Goal: Task Accomplishment & Management: Manage account settings

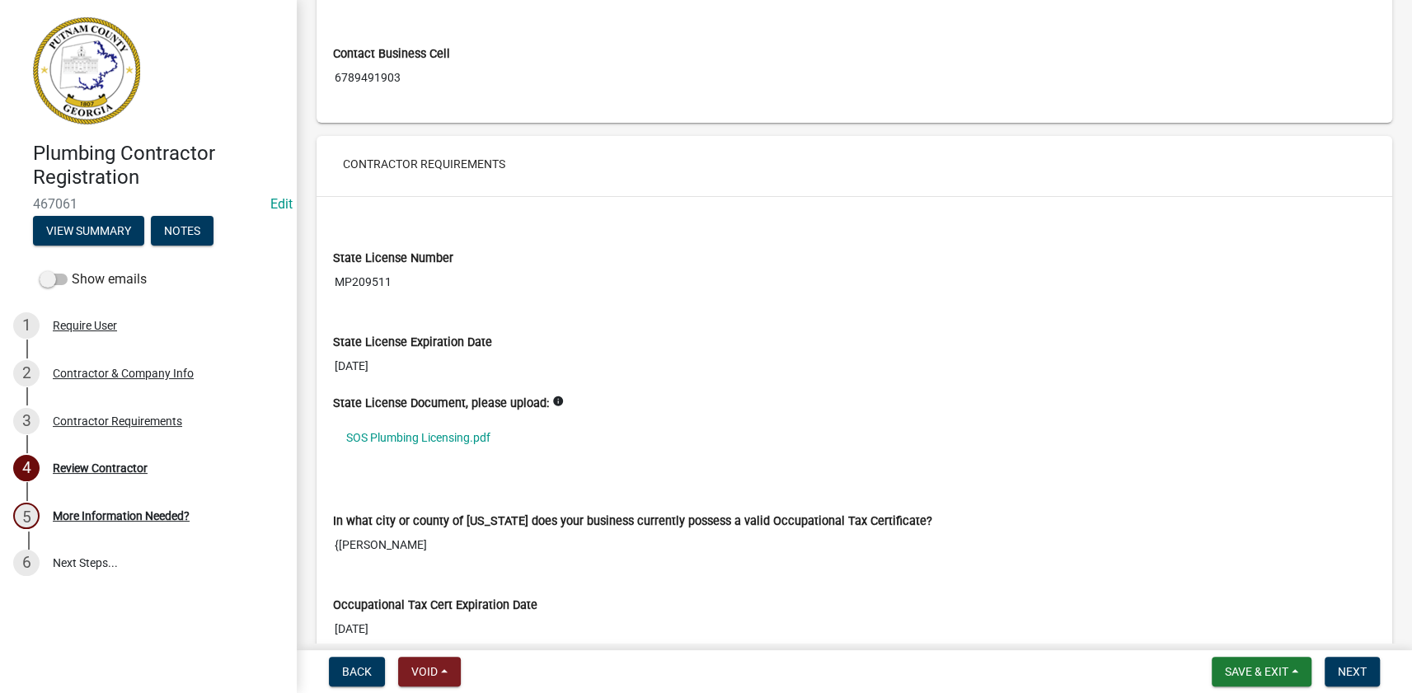
scroll to position [1198, 0]
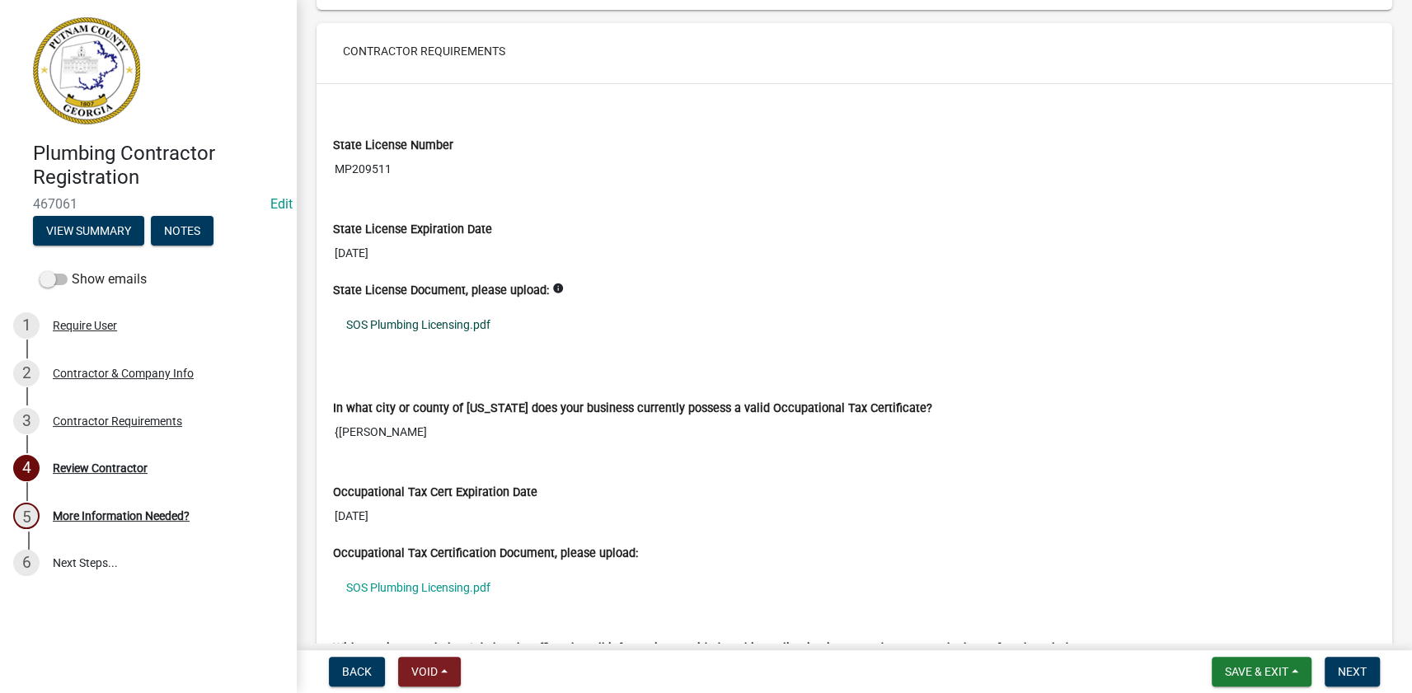
click at [416, 318] on link "SOS Plumbing Licensing.pdf" at bounding box center [854, 325] width 1042 height 38
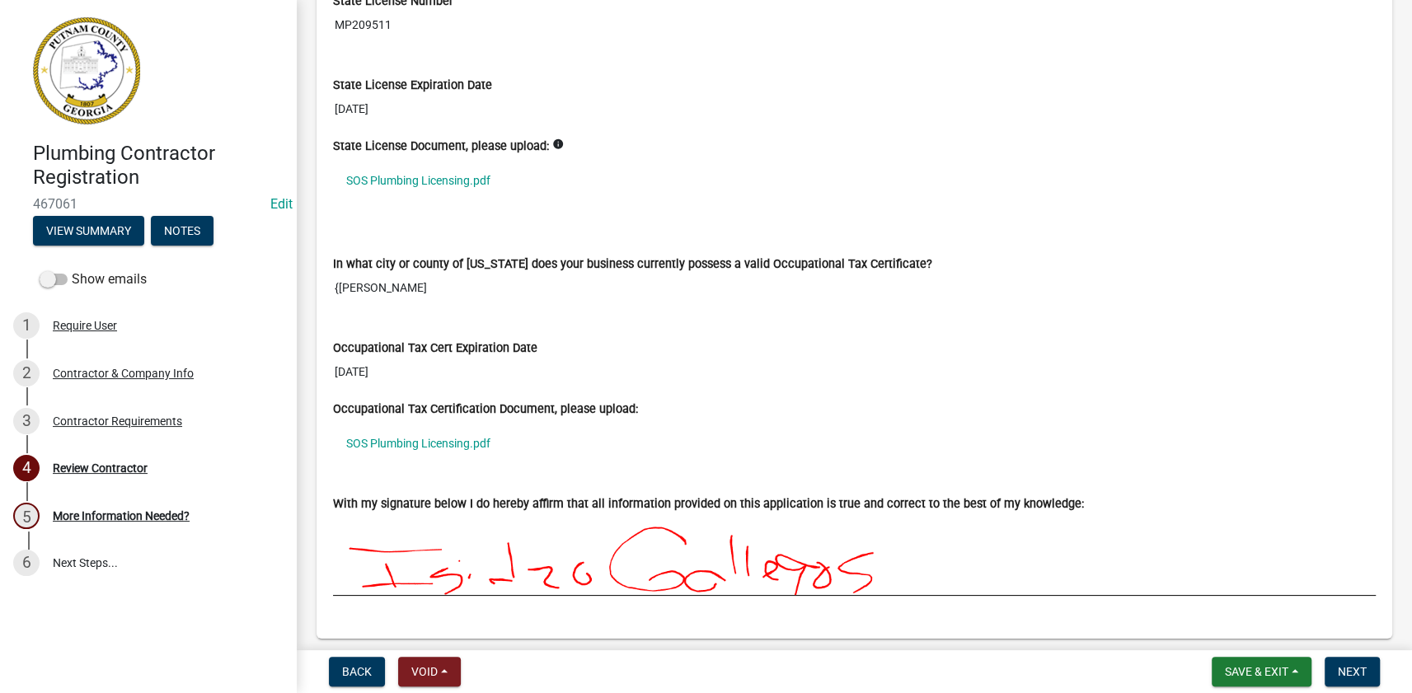
scroll to position [1348, 0]
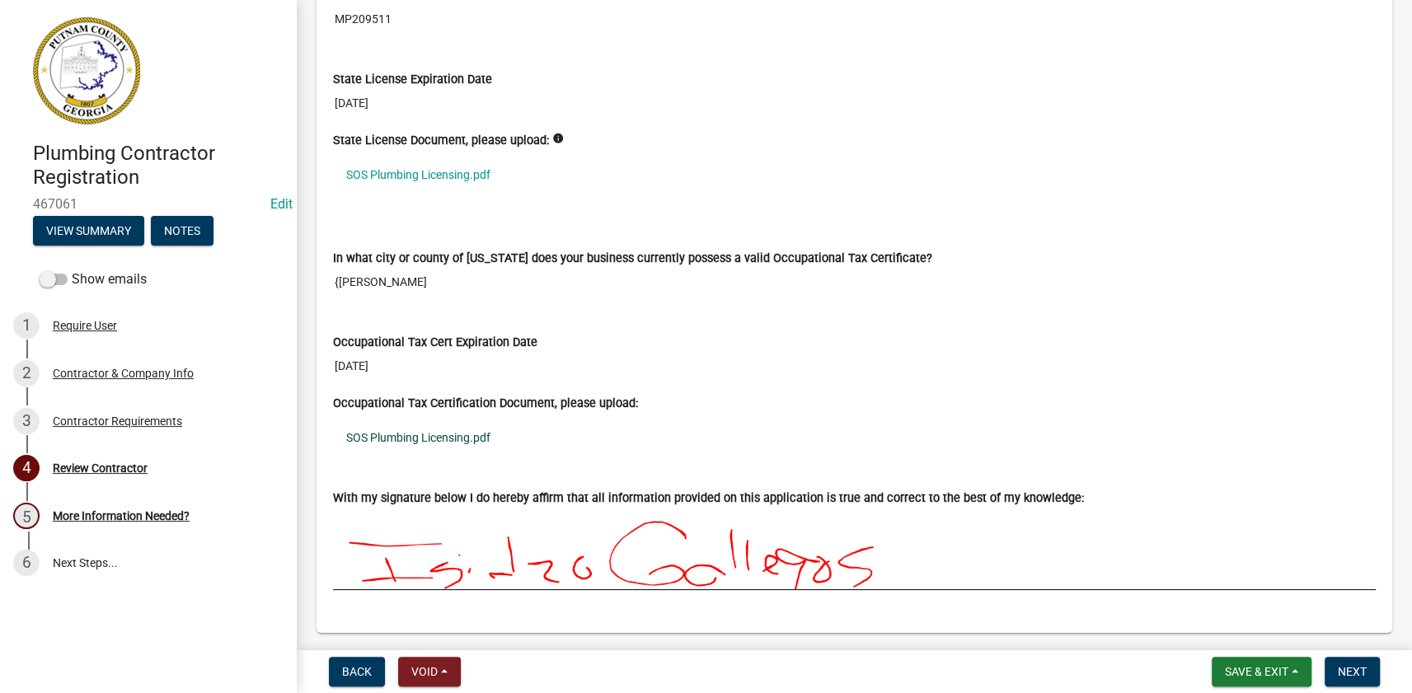
click at [398, 435] on link "SOS Plumbing Licensing.pdf" at bounding box center [854, 438] width 1042 height 38
click at [1340, 667] on span "Next" at bounding box center [1351, 671] width 29 height 13
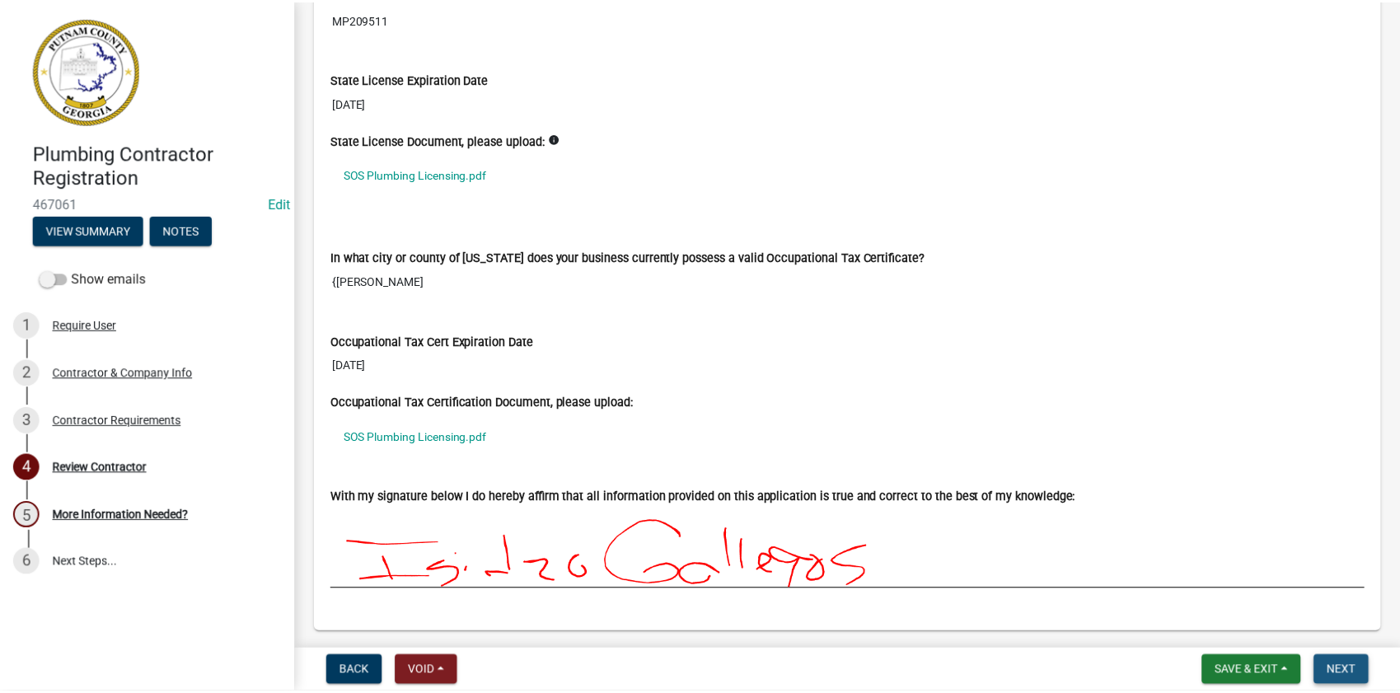
scroll to position [0, 0]
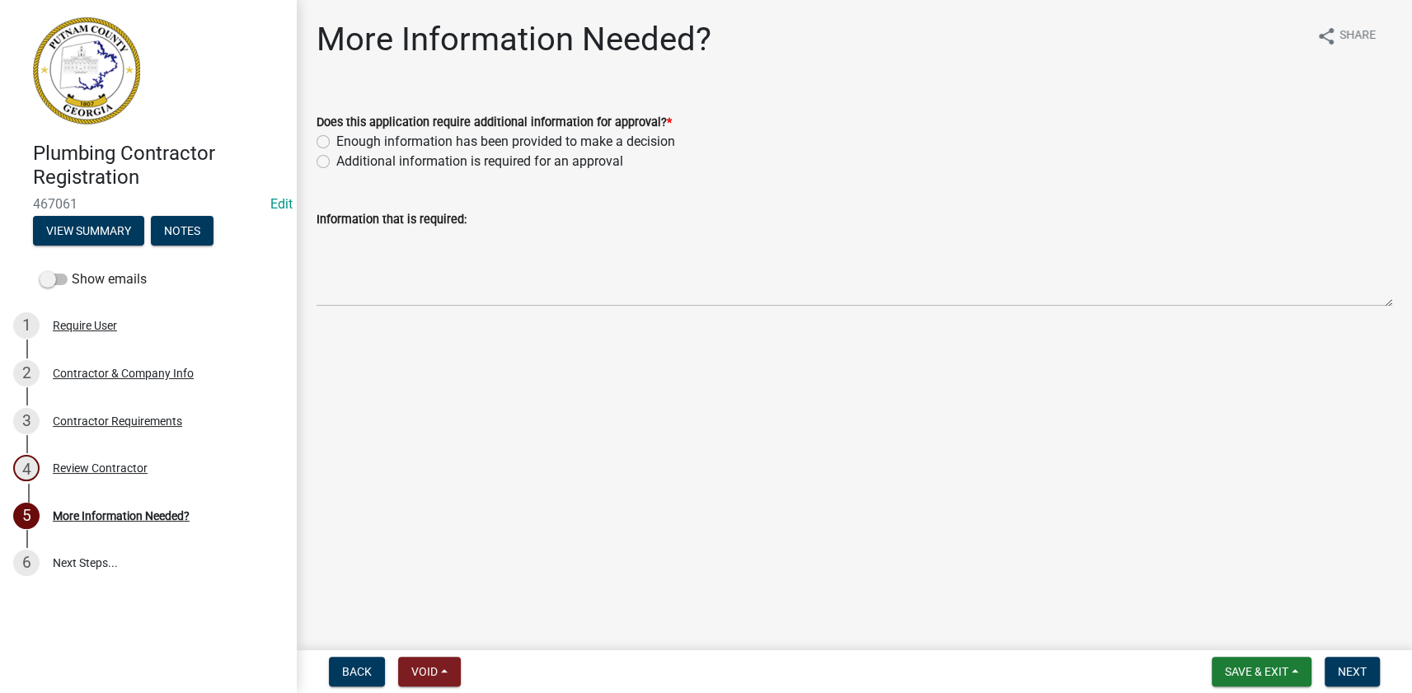
click at [399, 145] on label "Enough information has been provided to make a decision" at bounding box center [505, 142] width 339 height 20
click at [347, 143] on input "Enough information has been provided to make a decision" at bounding box center [341, 137] width 11 height 11
radio input "true"
click at [1345, 676] on span "Next" at bounding box center [1351, 671] width 29 height 13
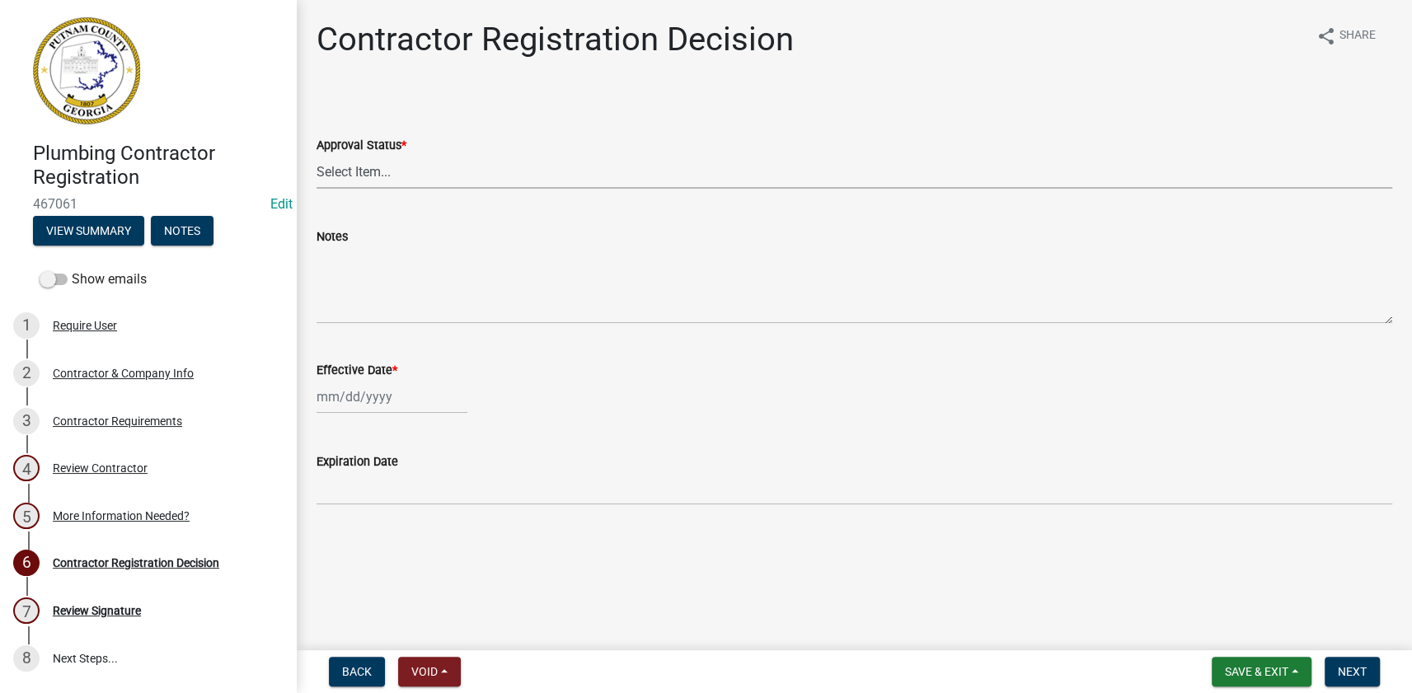
click at [405, 176] on select "Select Item... Approved Denied" at bounding box center [853, 172] width 1075 height 34
click at [316, 155] on select "Select Item... Approved Denied" at bounding box center [853, 172] width 1075 height 34
select select "4b86b809-39dd-4c68-9f3d-fdb3e7050482"
click at [338, 394] on div at bounding box center [391, 397] width 151 height 34
select select "8"
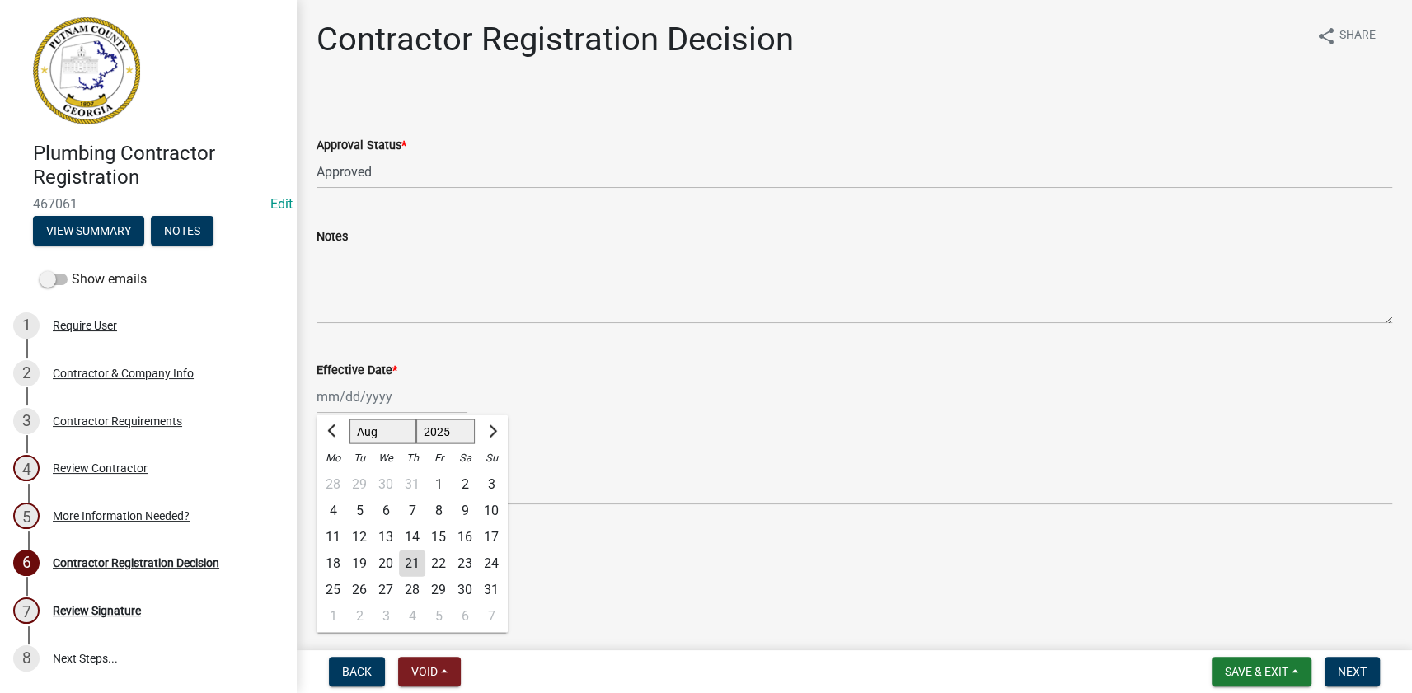
click at [445, 431] on select "1525 1526 1527 1528 1529 1530 1531 1532 1533 1534 1535 1536 1537 1538 1539 1540…" at bounding box center [445, 431] width 59 height 25
select select "2026"
click at [416, 419] on select "1525 1526 1527 1528 1529 1530 1531 1532 1533 1534 1535 1536 1537 1538 1539 1540…" at bounding box center [445, 431] width 59 height 25
click at [384, 428] on select "Jan Feb Mar Apr May Jun Jul Aug Sep Oct Nov Dec" at bounding box center [382, 431] width 67 height 25
select select "6"
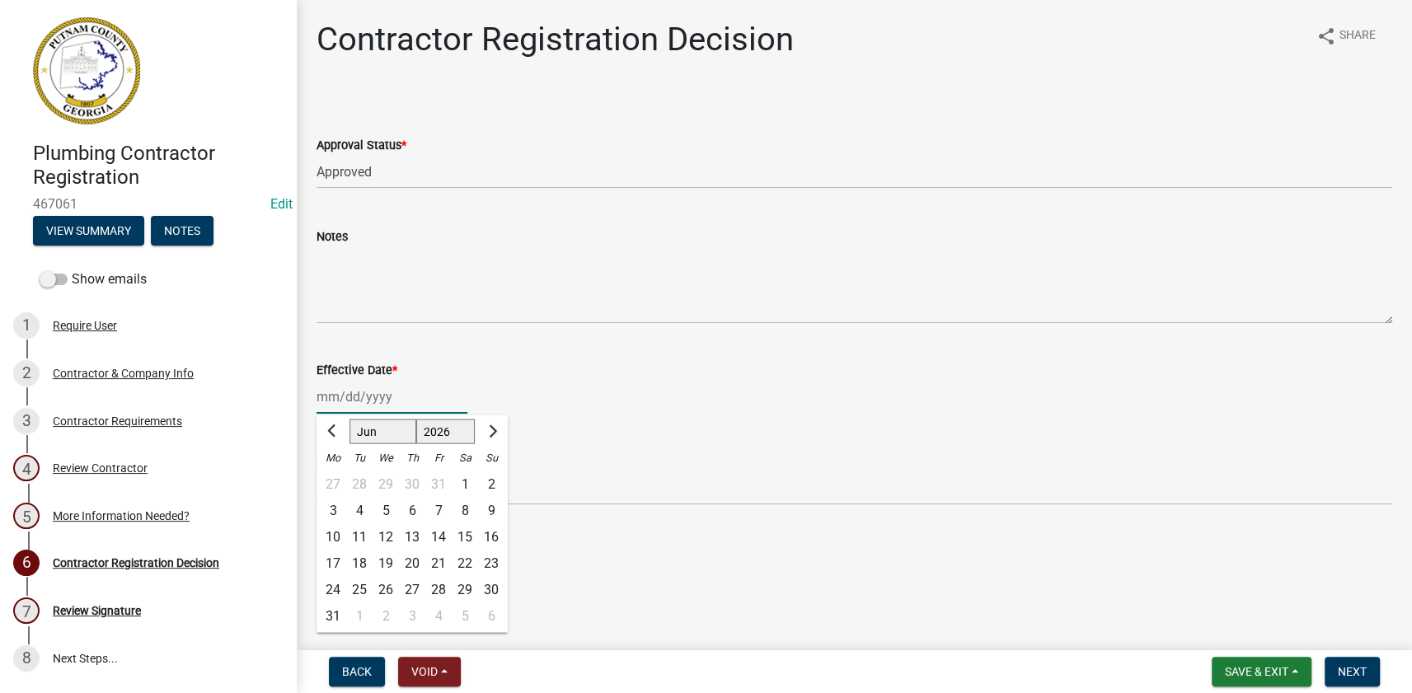
click at [349, 419] on select "Jan Feb Mar Apr May Jun Jul Aug Sep Oct Nov Dec" at bounding box center [382, 431] width 67 height 25
click at [361, 590] on div "30" at bounding box center [359, 590] width 26 height 26
type input "06/30/2026"
click at [375, 390] on div "06/30/2026" at bounding box center [391, 397] width 151 height 34
select select "6"
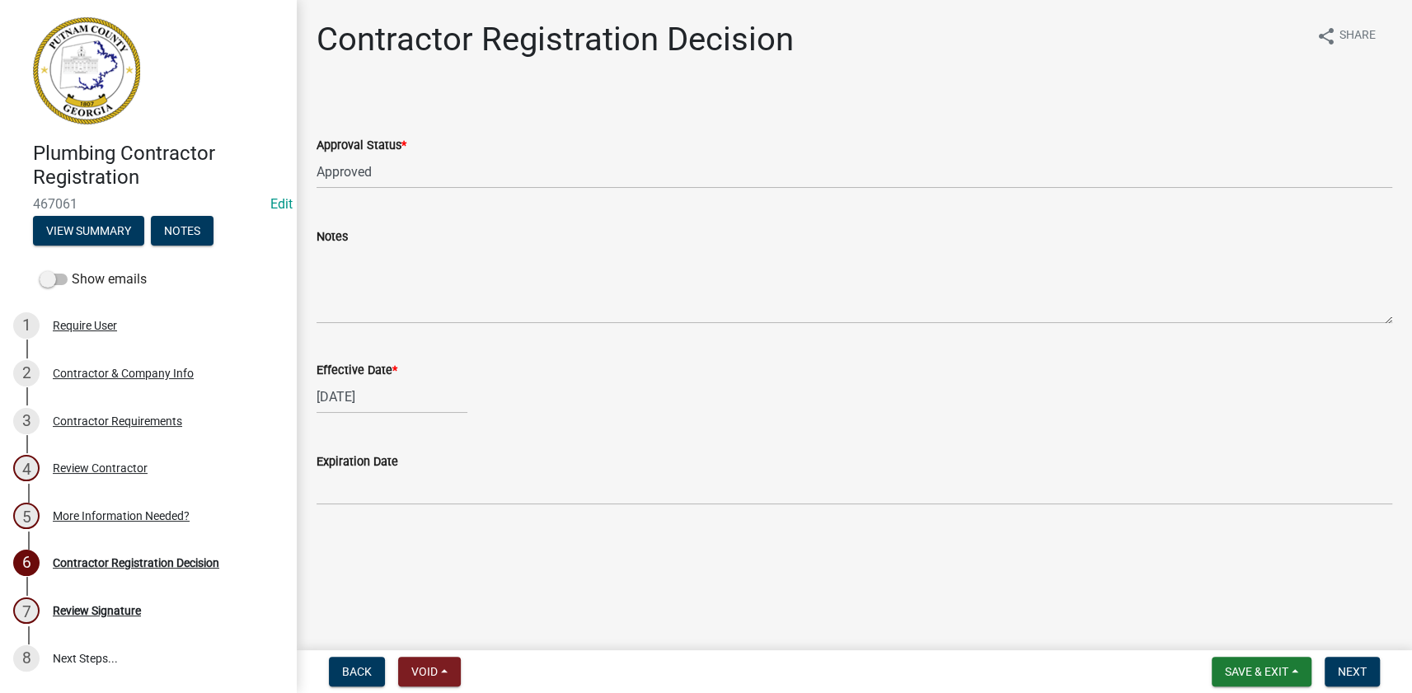
select select "2026"
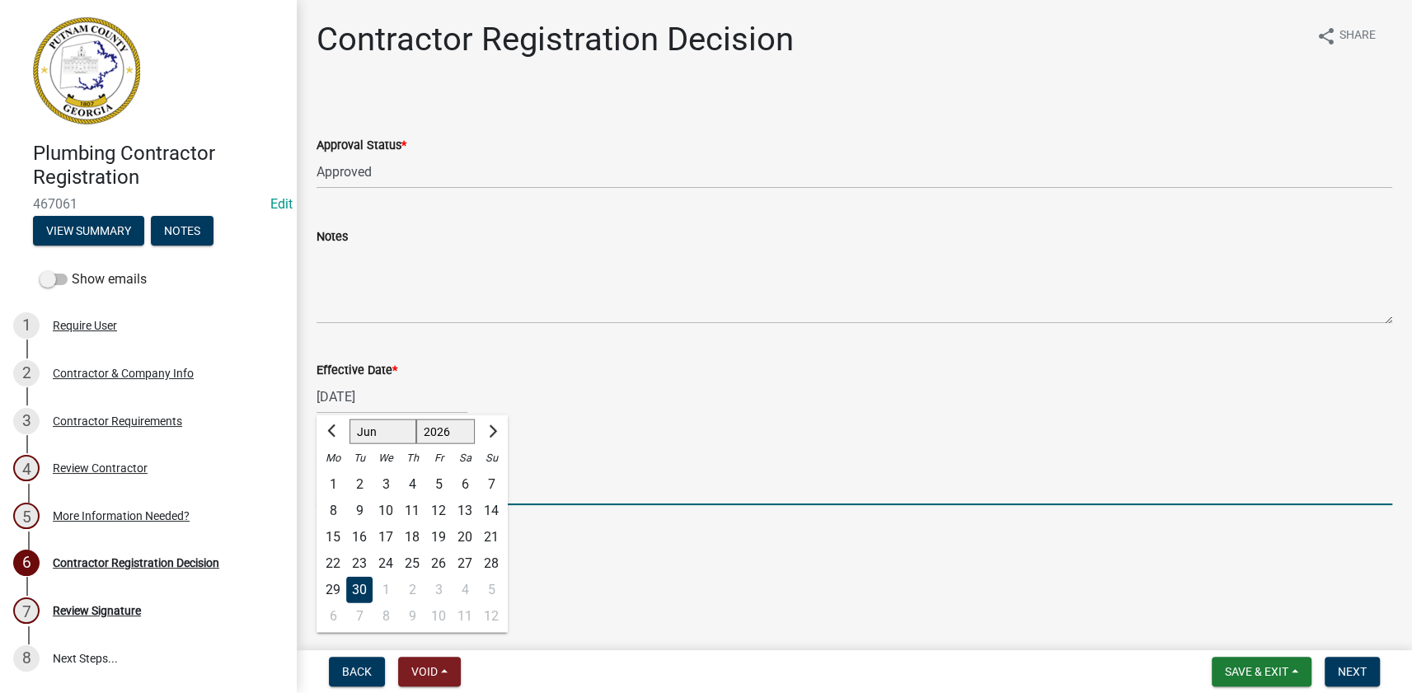
click at [524, 493] on input "Expiration Date" at bounding box center [853, 488] width 1075 height 34
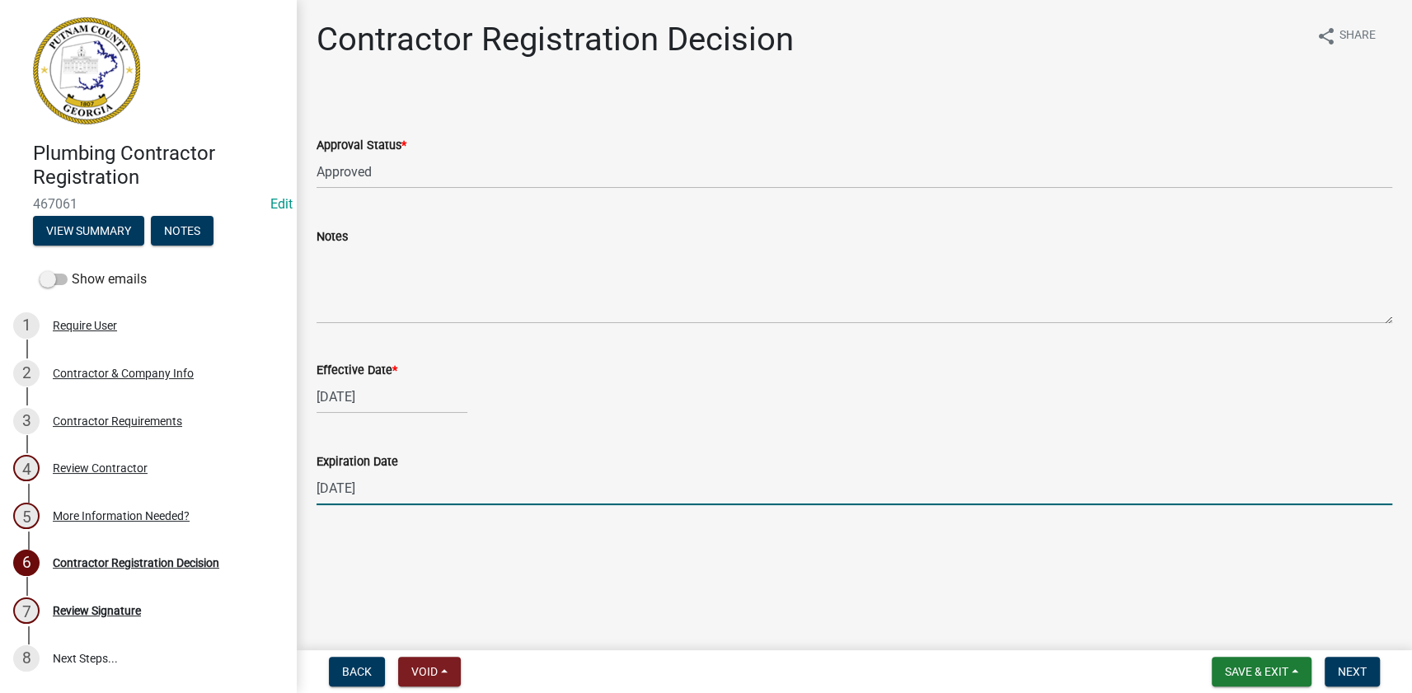
type input "6-30-2026"
click at [354, 385] on div "06/30/2026" at bounding box center [391, 397] width 151 height 34
select select "6"
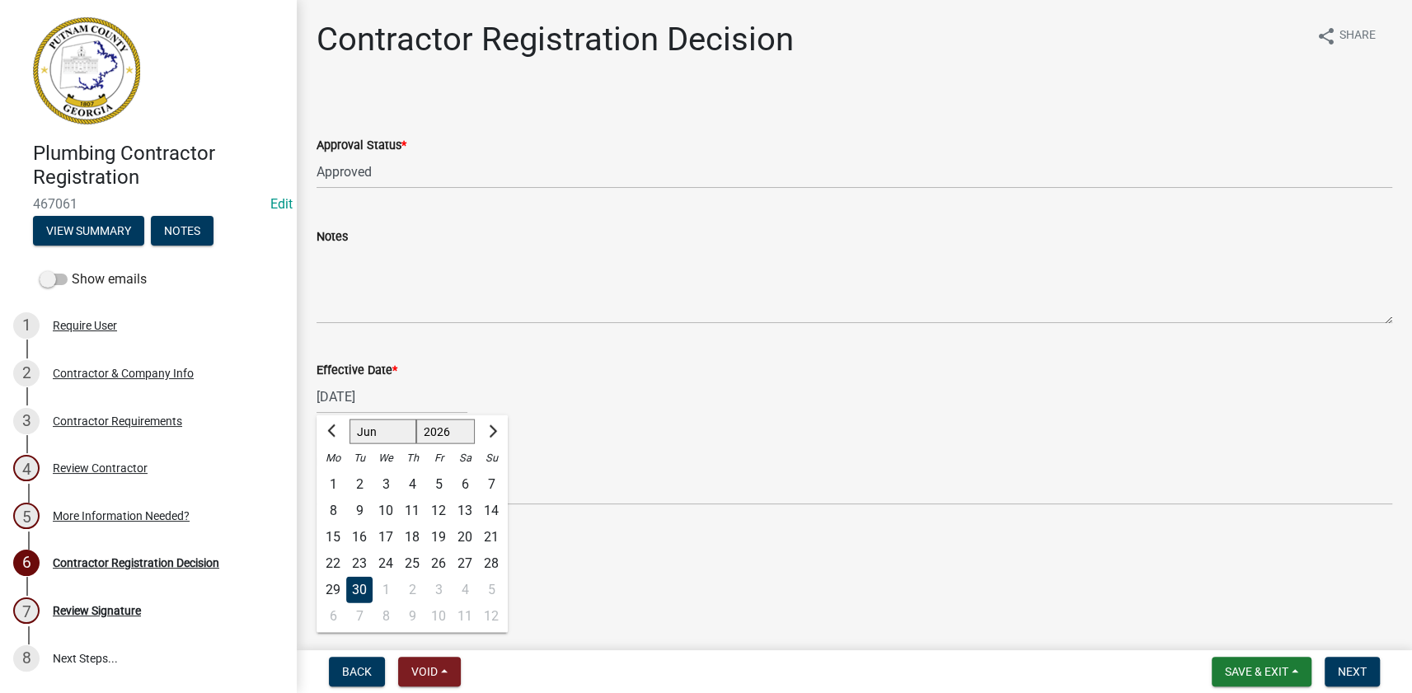
click at [433, 438] on select "1526 1527 1528 1529 1530 1531 1532 1533 1534 1535 1536 1537 1538 1539 1540 1541…" at bounding box center [445, 431] width 59 height 25
select select "2025"
click at [416, 419] on select "1526 1527 1528 1529 1530 1531 1532 1533 1534 1535 1536 1537 1538 1539 1540 1541…" at bounding box center [445, 431] width 59 height 25
click at [377, 438] on select "Jan Feb Mar Apr May Jun Jul Aug Sep Oct Nov Dec" at bounding box center [382, 431] width 67 height 25
select select "8"
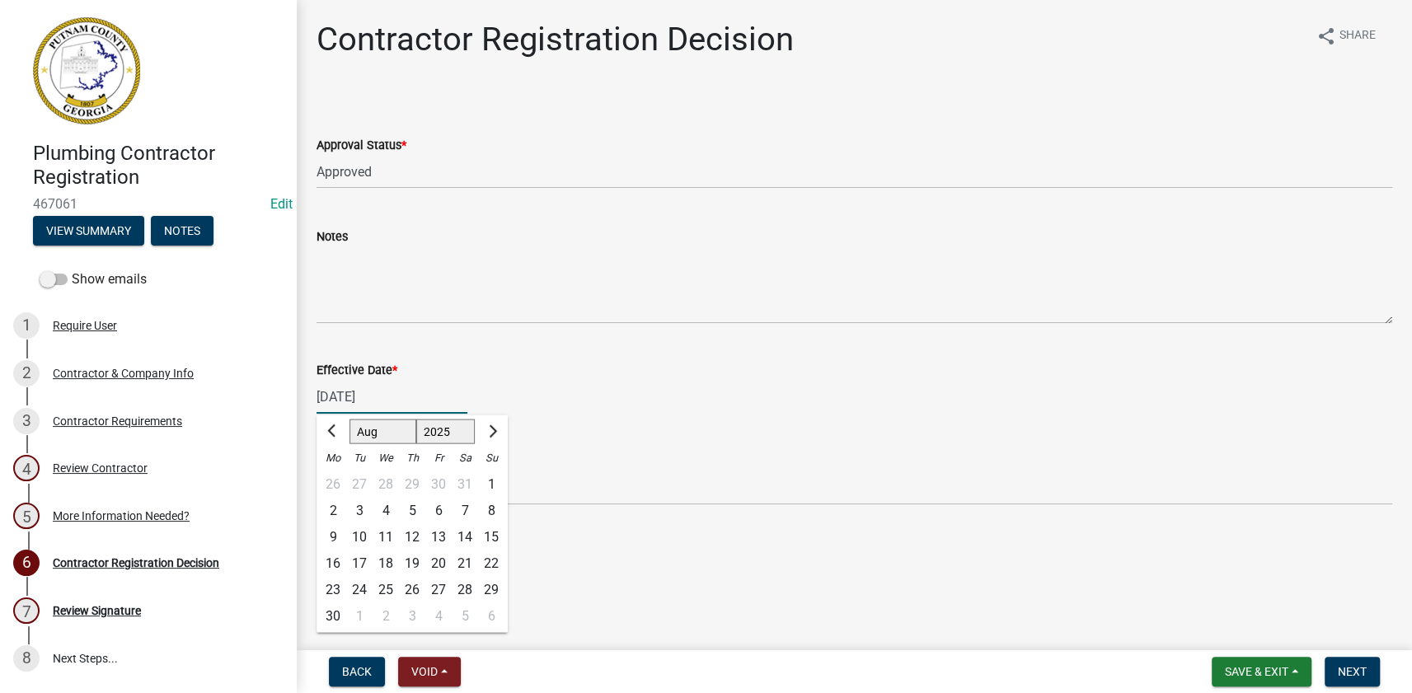
click at [349, 419] on select "Jan Feb Mar Apr May Jun Jul Aug Sep Oct Nov Dec" at bounding box center [382, 431] width 67 height 25
click at [418, 559] on div "21" at bounding box center [412, 563] width 26 height 26
type input "08/21/2025"
click at [1335, 668] on button "Next" at bounding box center [1351, 672] width 55 height 30
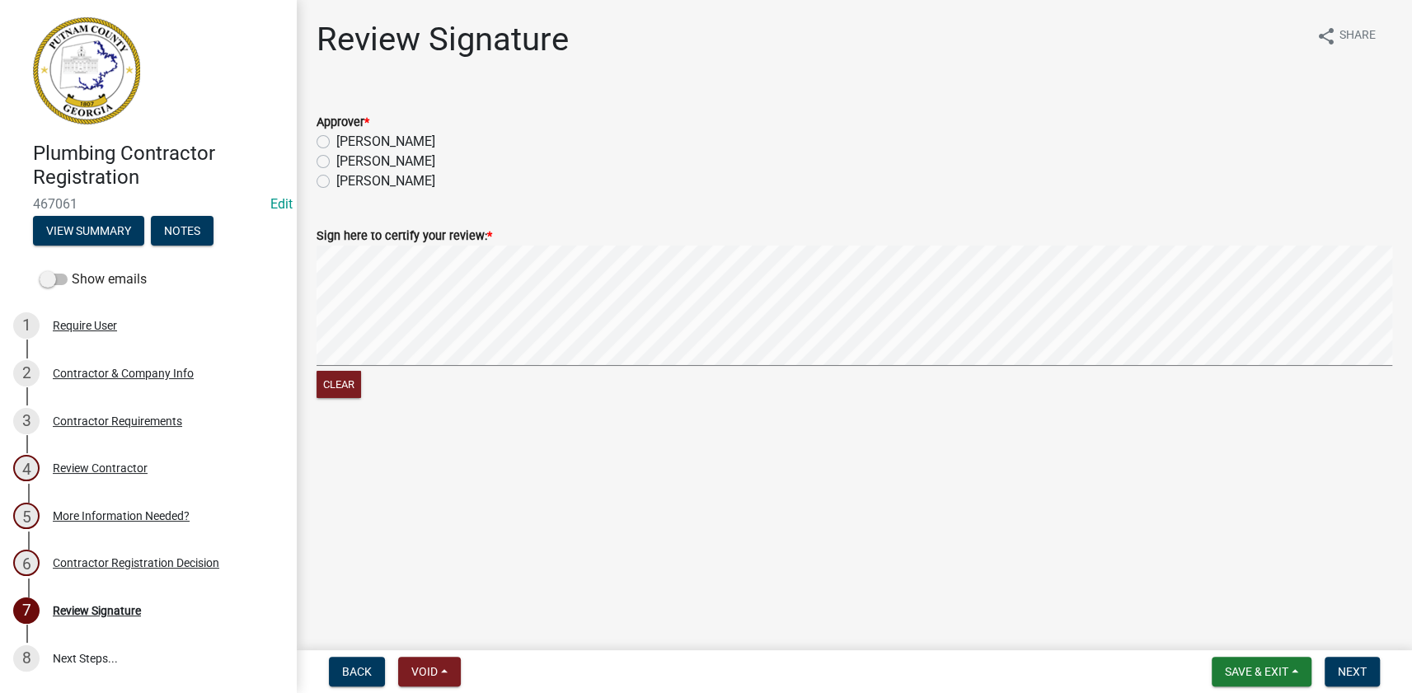
click at [372, 140] on label "[PERSON_NAME]" at bounding box center [385, 142] width 99 height 20
click at [347, 140] on input "[PERSON_NAME]" at bounding box center [341, 137] width 11 height 11
radio input "true"
click at [1351, 675] on span "Next" at bounding box center [1351, 671] width 29 height 13
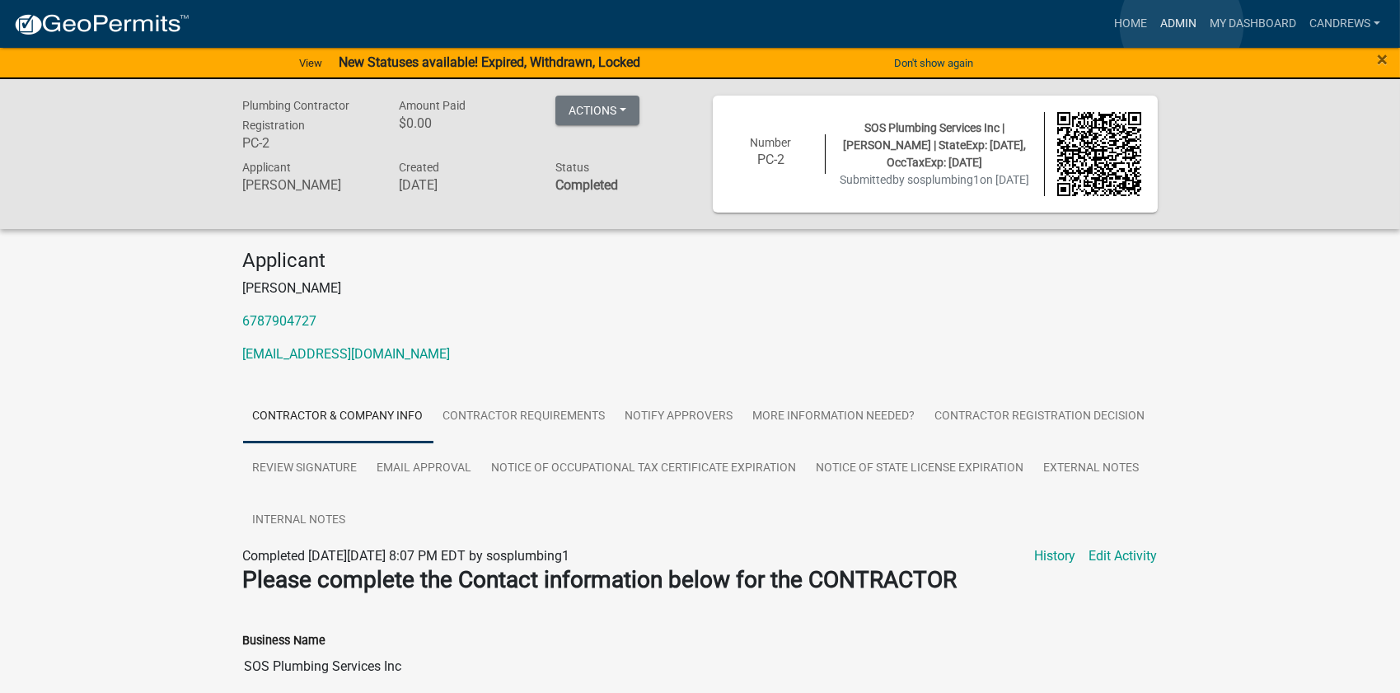
click at [1182, 25] on link "Admin" at bounding box center [1178, 23] width 49 height 31
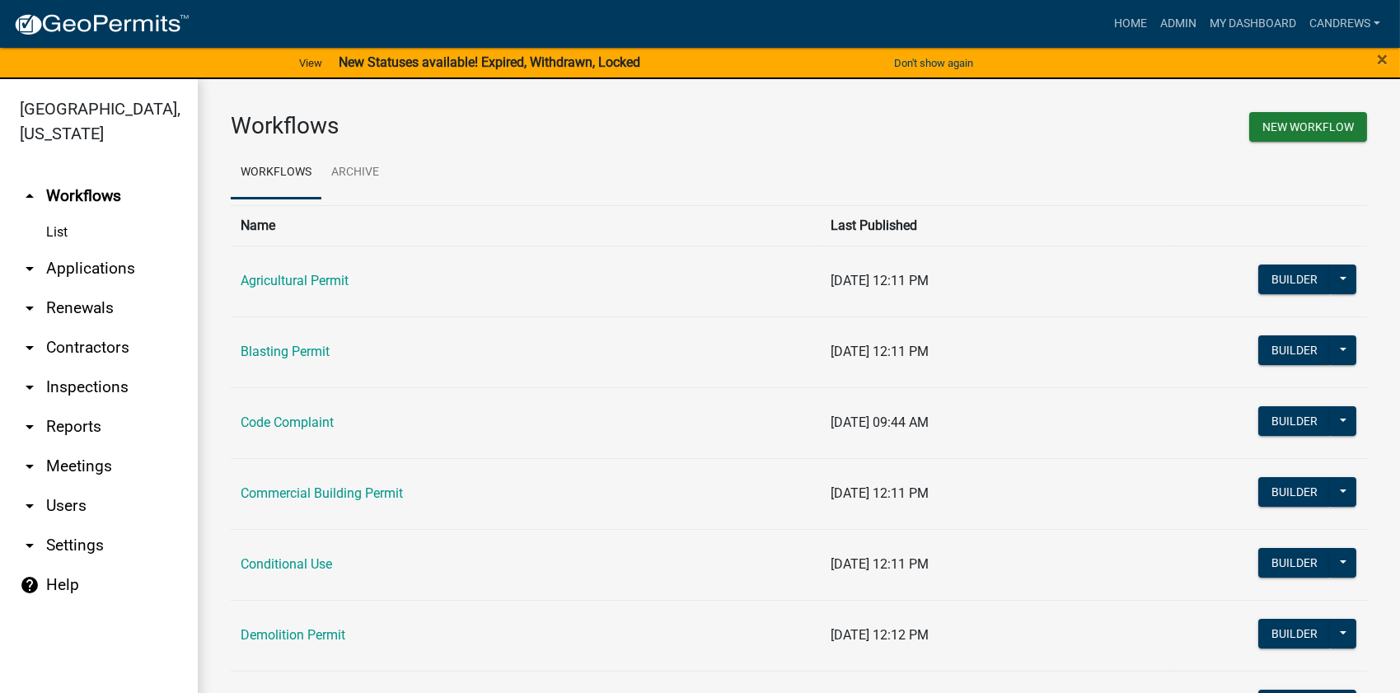
click at [122, 266] on link "arrow_drop_down Applications" at bounding box center [99, 269] width 198 height 40
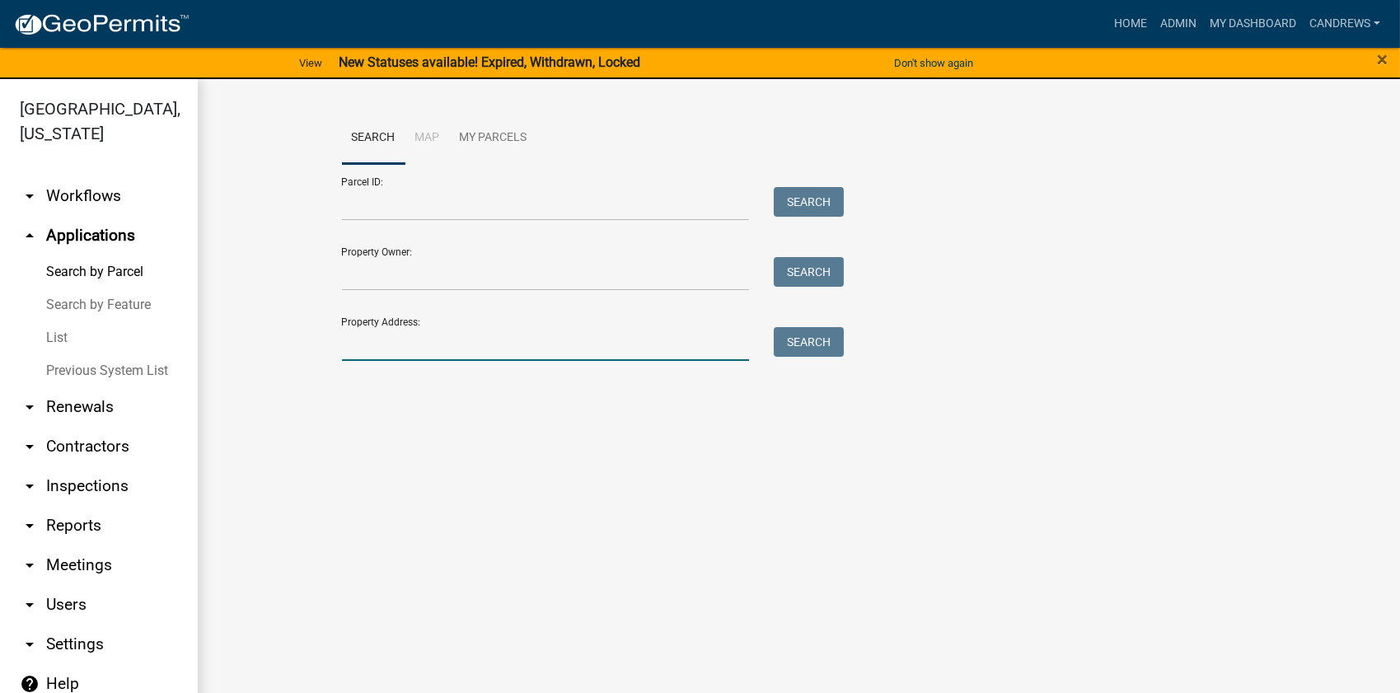
click at [402, 333] on input "Property Address:" at bounding box center [546, 344] width 408 height 34
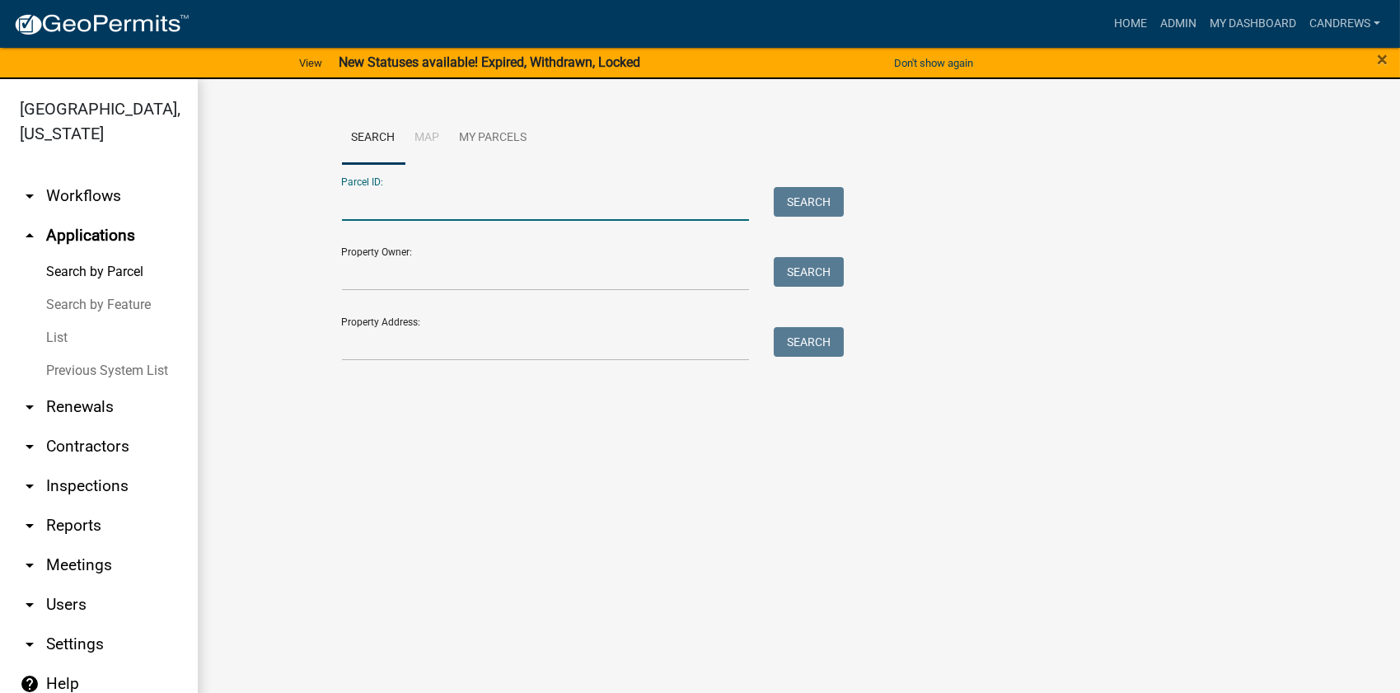
click at [401, 211] on input "Parcel ID:" at bounding box center [546, 204] width 408 height 34
type input "106B021"
click at [836, 201] on button "Search" at bounding box center [809, 202] width 70 height 30
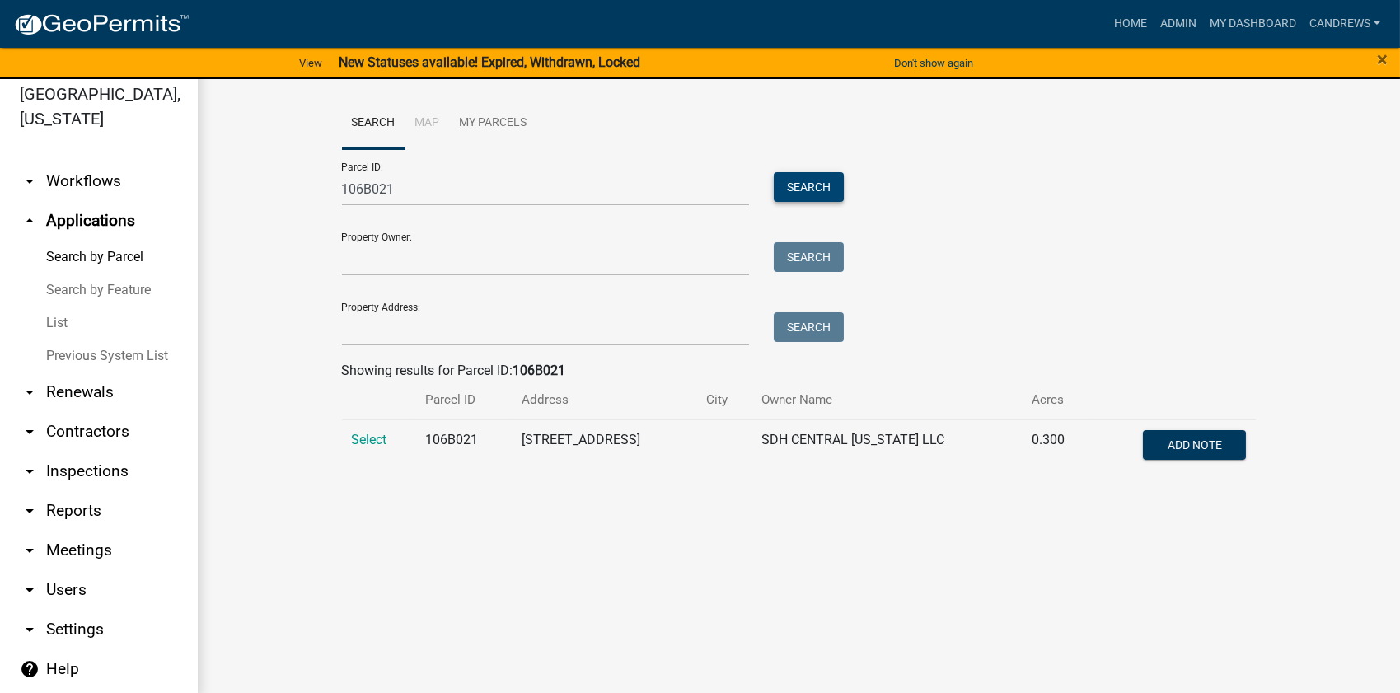
scroll to position [19, 0]
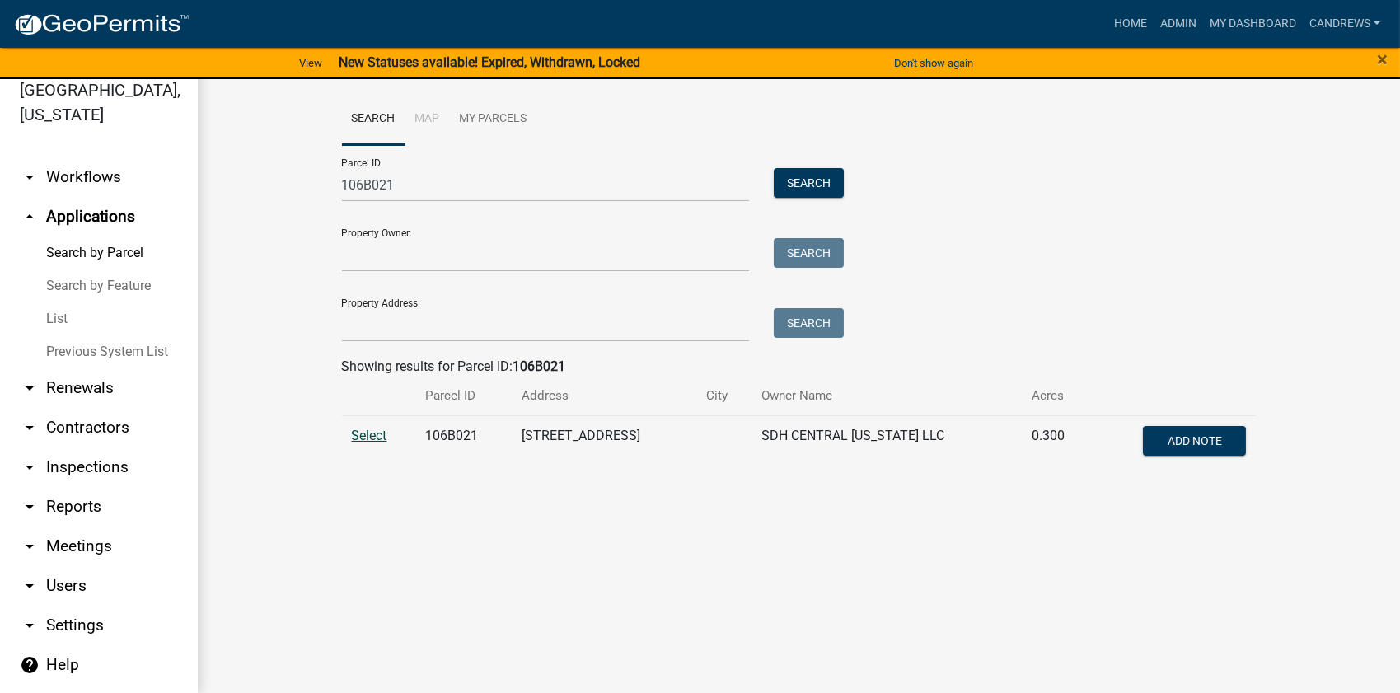
drag, startPoint x: 348, startPoint y: 429, endPoint x: 357, endPoint y: 435, distance: 11.2
click at [348, 429] on td "Select" at bounding box center [378, 442] width 73 height 54
click at [362, 435] on span "Select" at bounding box center [369, 436] width 35 height 16
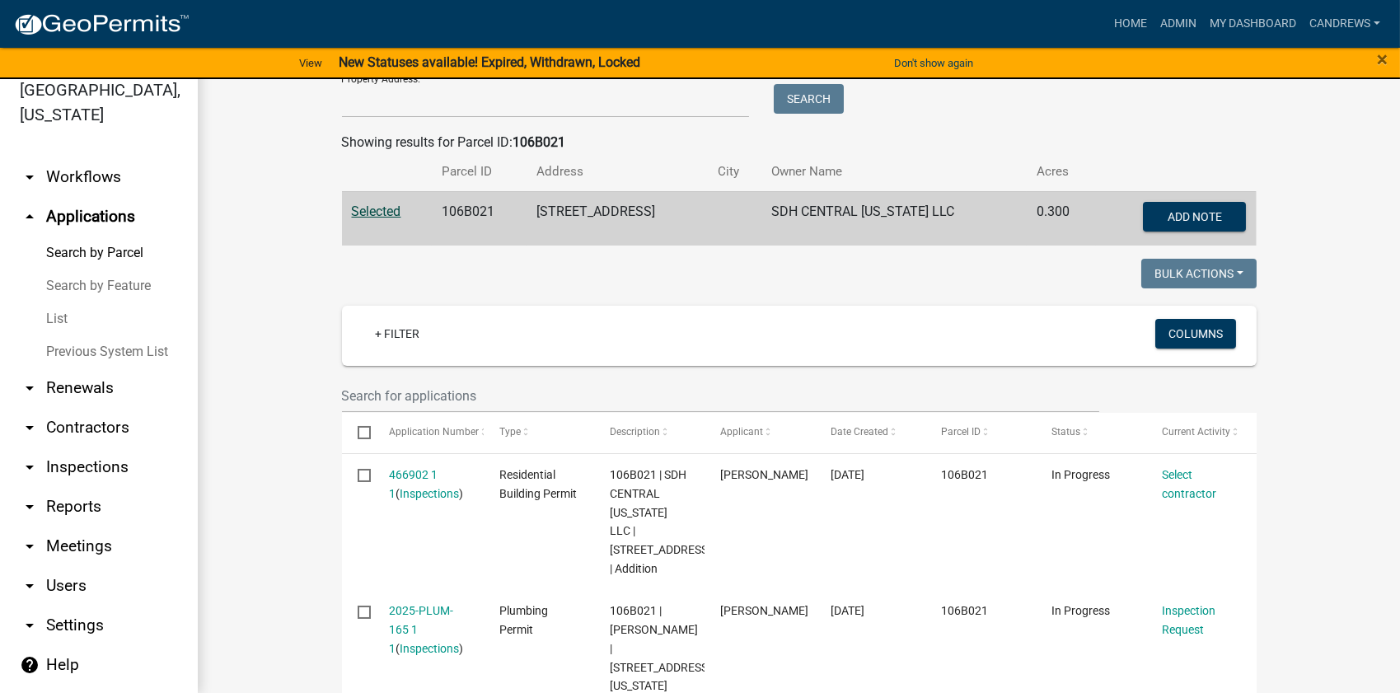
scroll to position [74, 0]
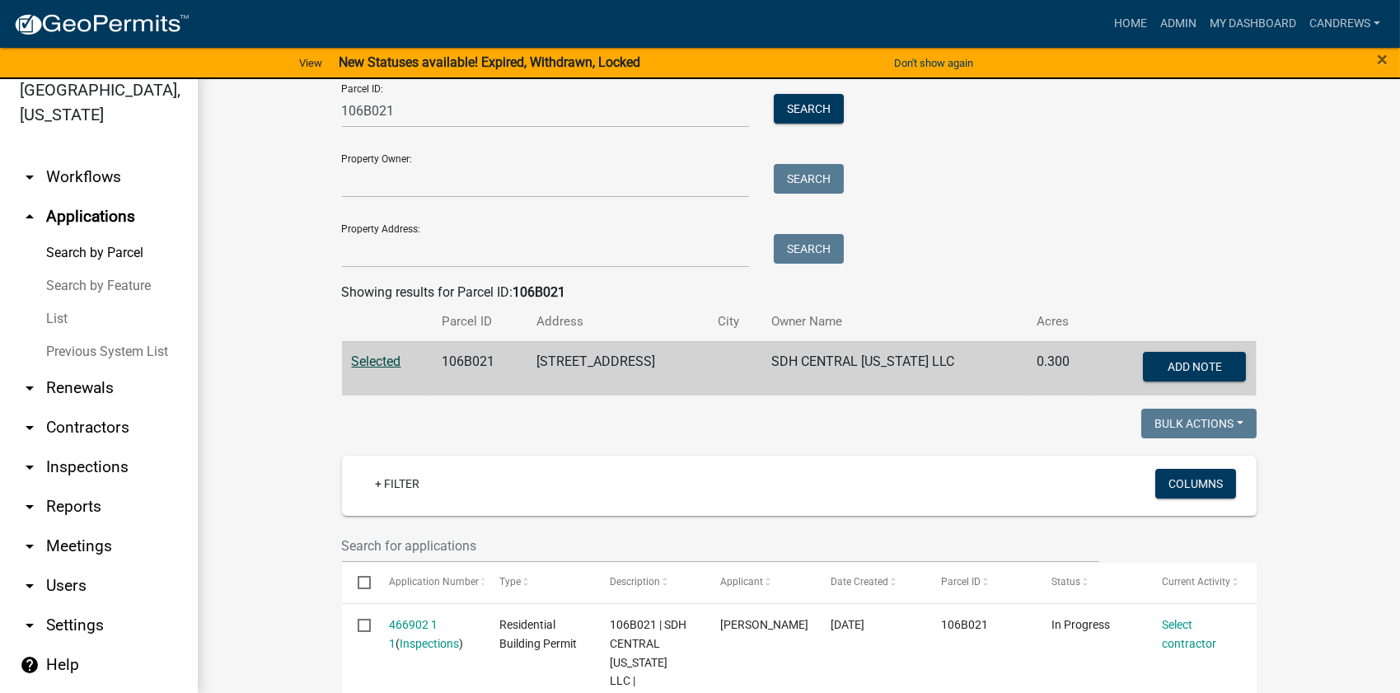
click at [63, 313] on link "List" at bounding box center [99, 318] width 198 height 33
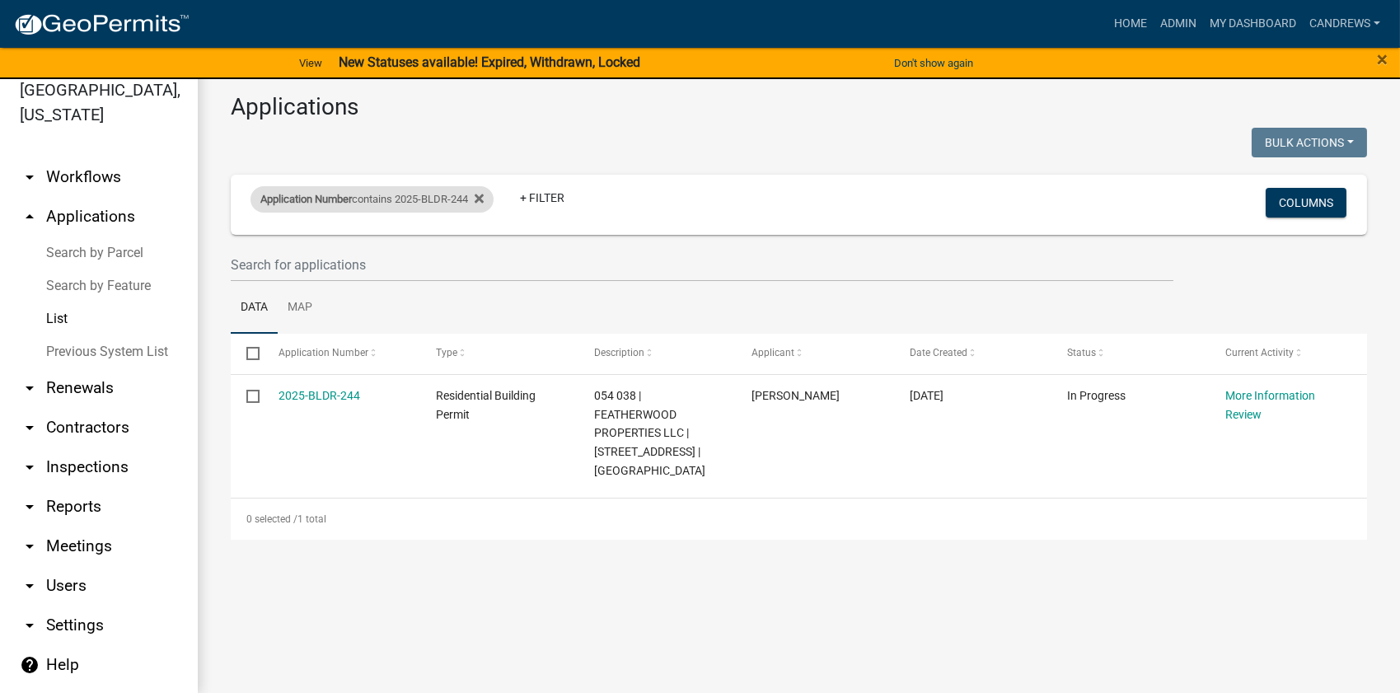
click at [437, 202] on div "Application Number contains 2025-BLDR-244" at bounding box center [372, 199] width 243 height 26
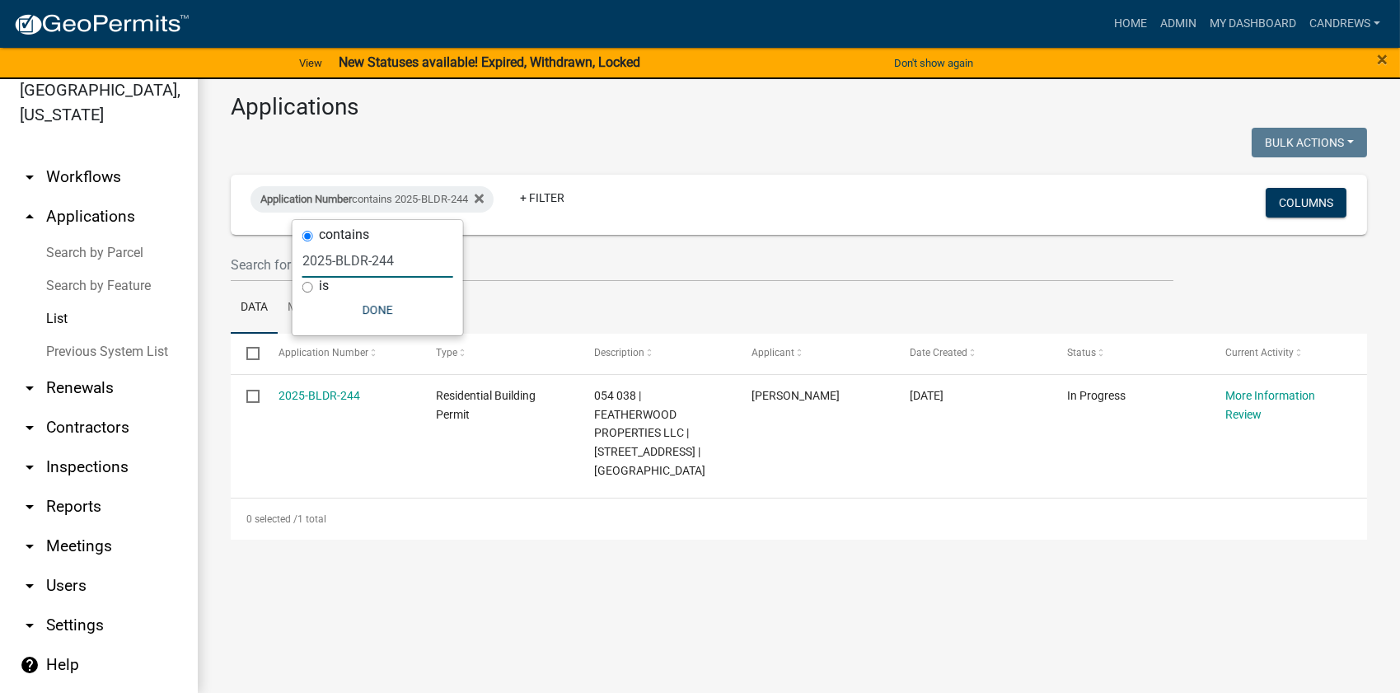
drag, startPoint x: 392, startPoint y: 260, endPoint x: 382, endPoint y: 261, distance: 9.9
click at [382, 261] on input "2025-BLDR-244" at bounding box center [377, 261] width 151 height 34
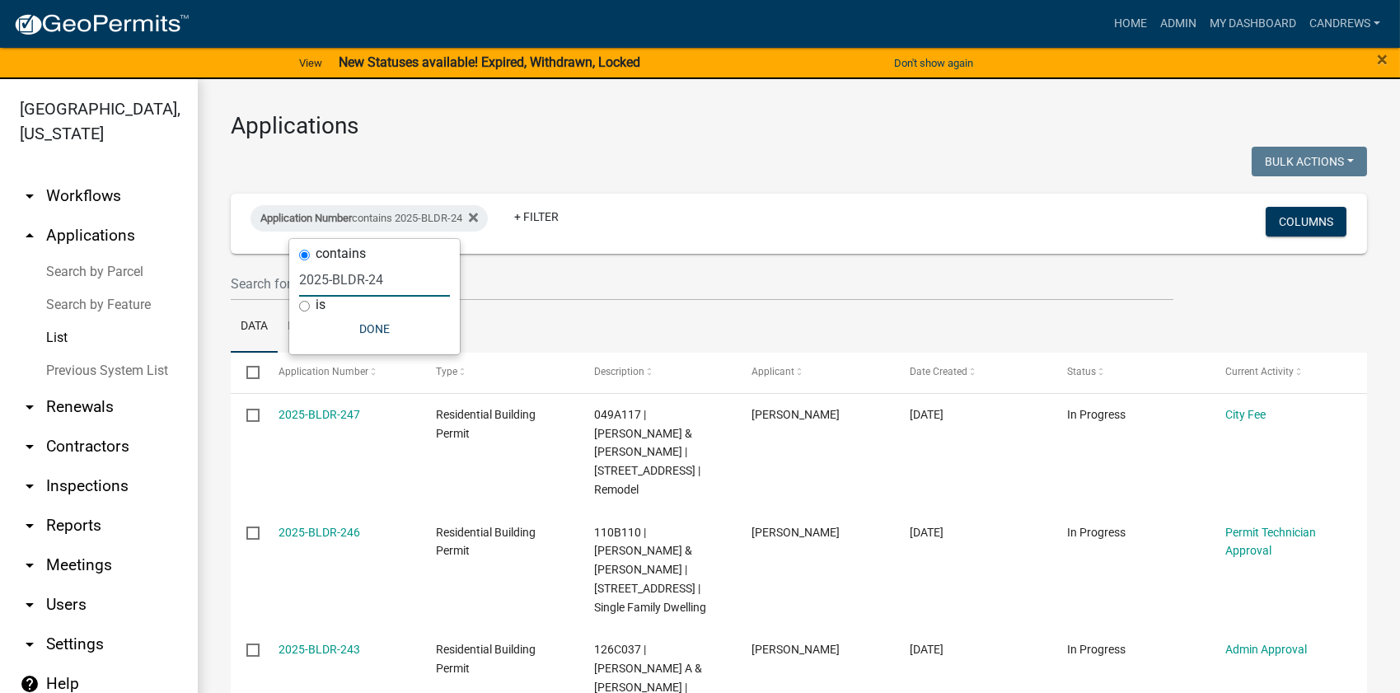
type input "2025-BLDR-24"
click at [82, 204] on link "arrow_drop_down Workflows" at bounding box center [99, 196] width 198 height 40
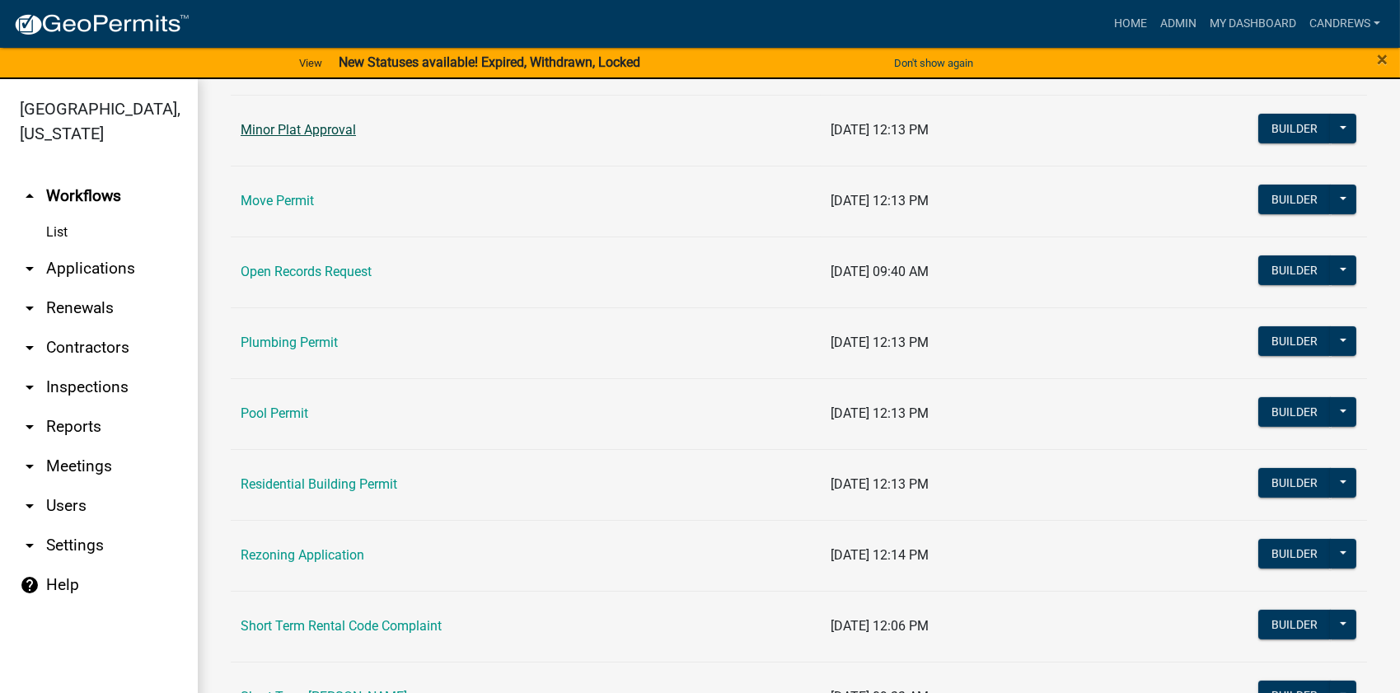
scroll to position [1648, 0]
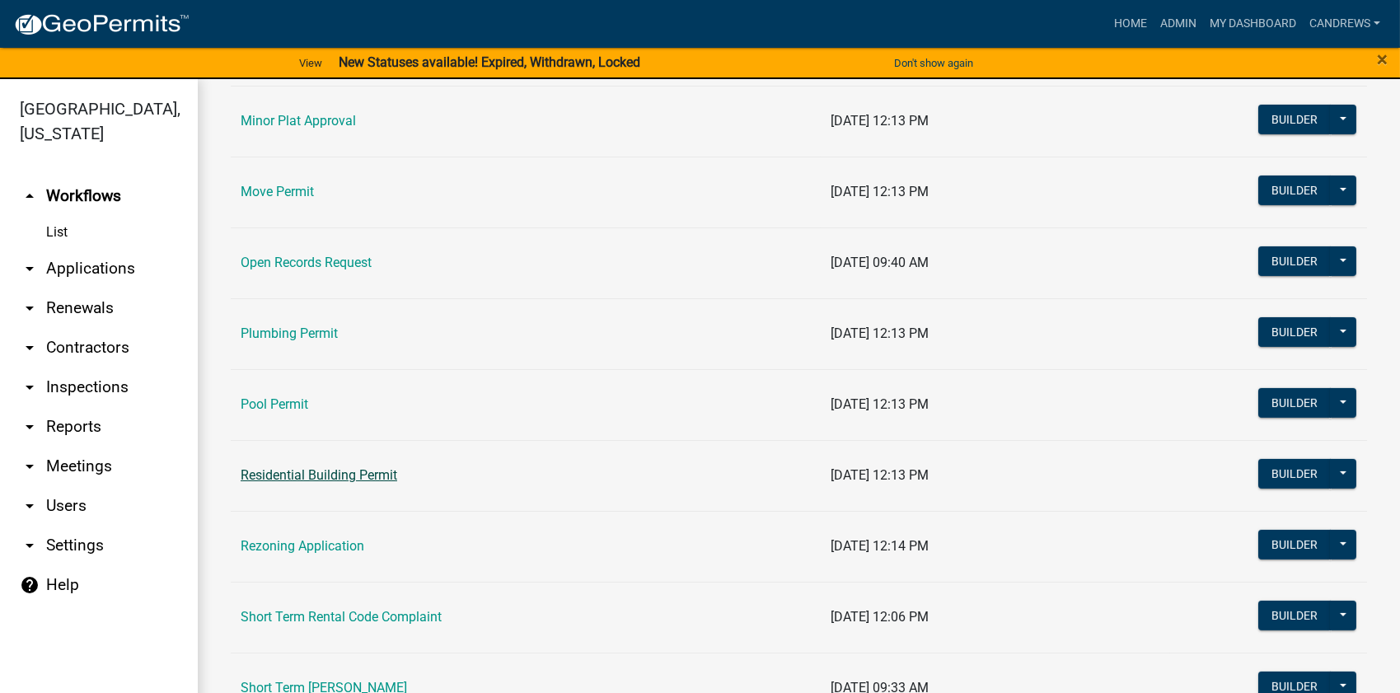
click at [298, 467] on link "Residential Building Permit" at bounding box center [319, 475] width 157 height 16
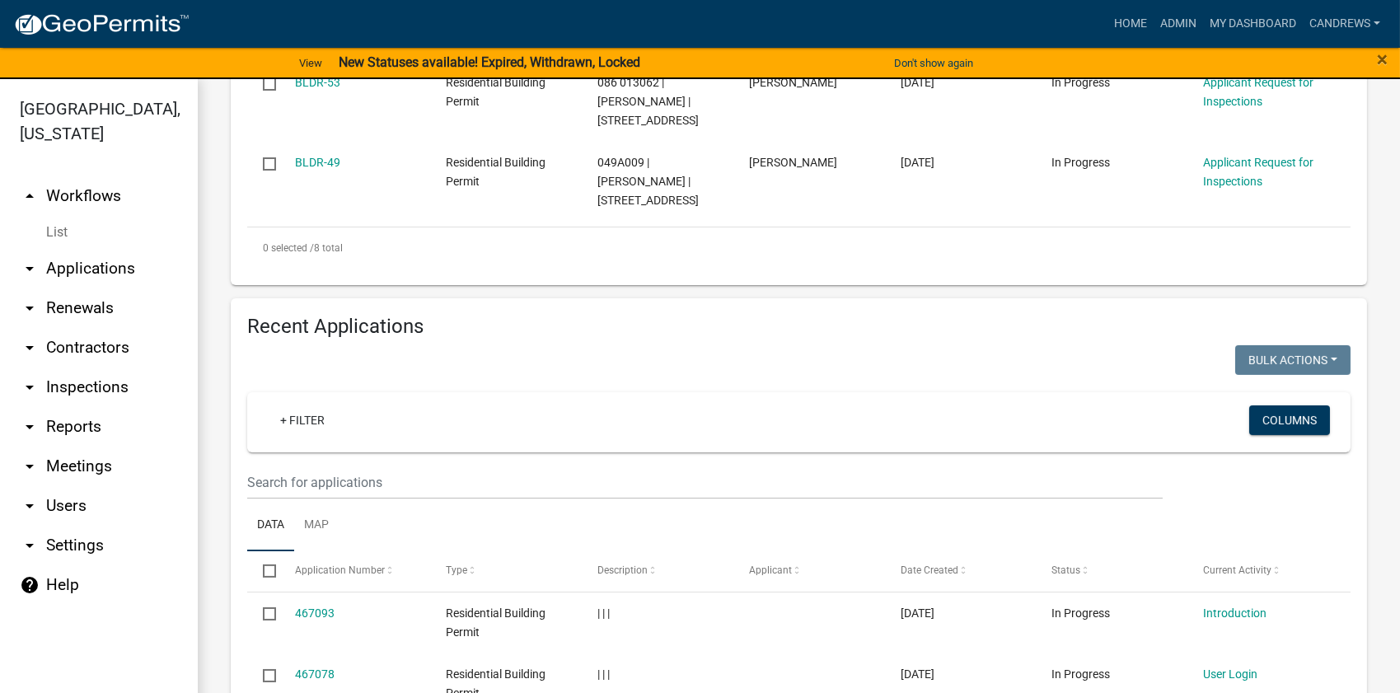
scroll to position [1198, 0]
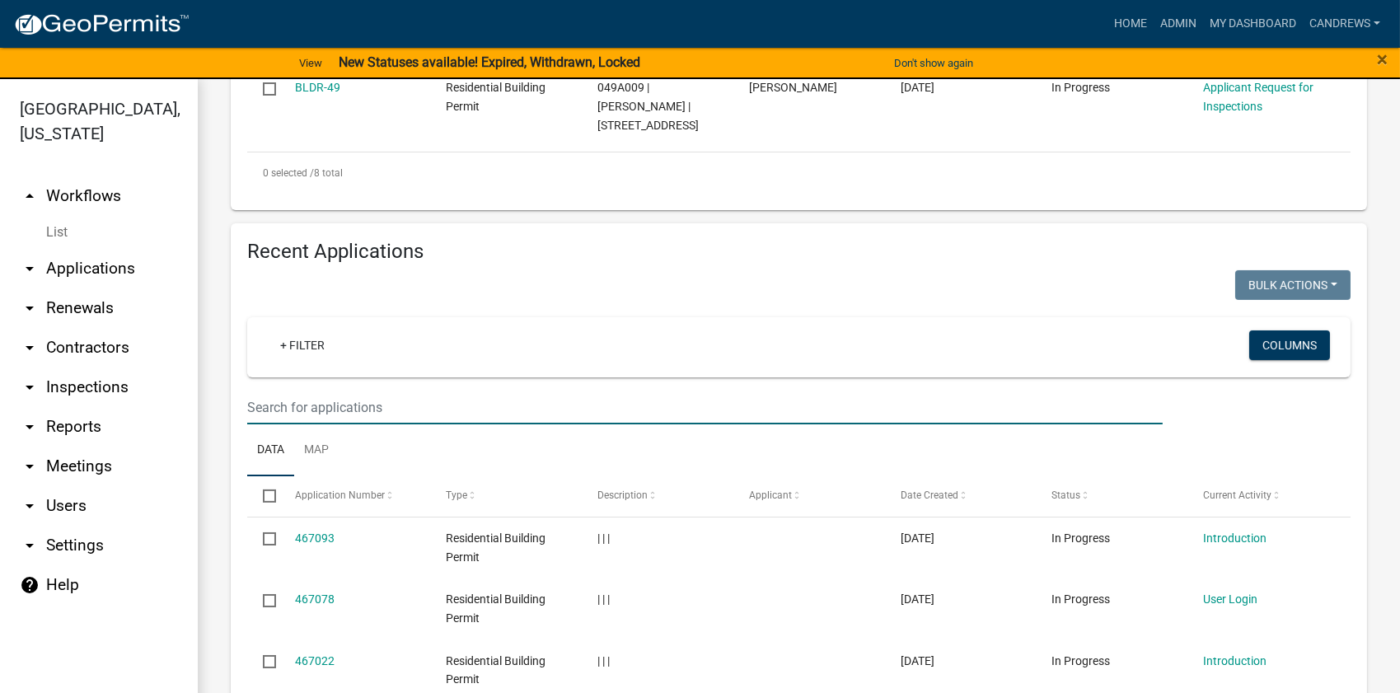
click at [362, 391] on input "text" at bounding box center [705, 408] width 916 height 34
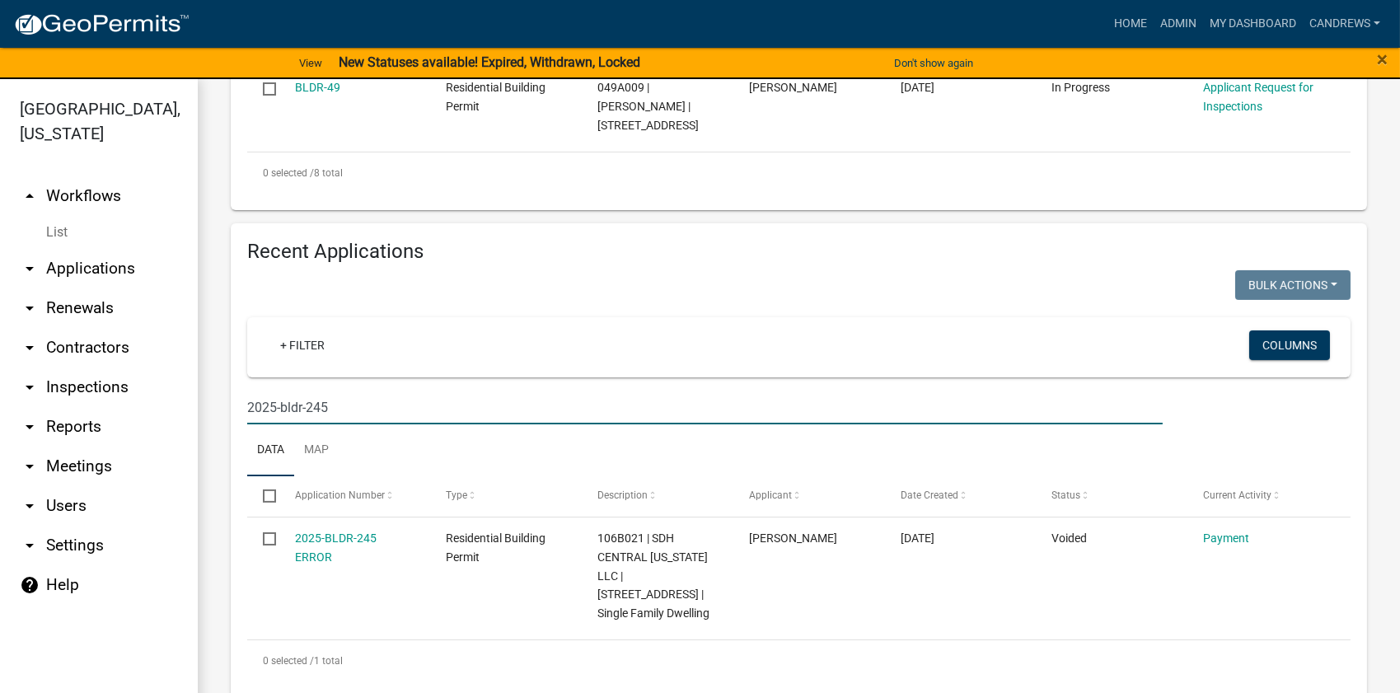
scroll to position [1159, 0]
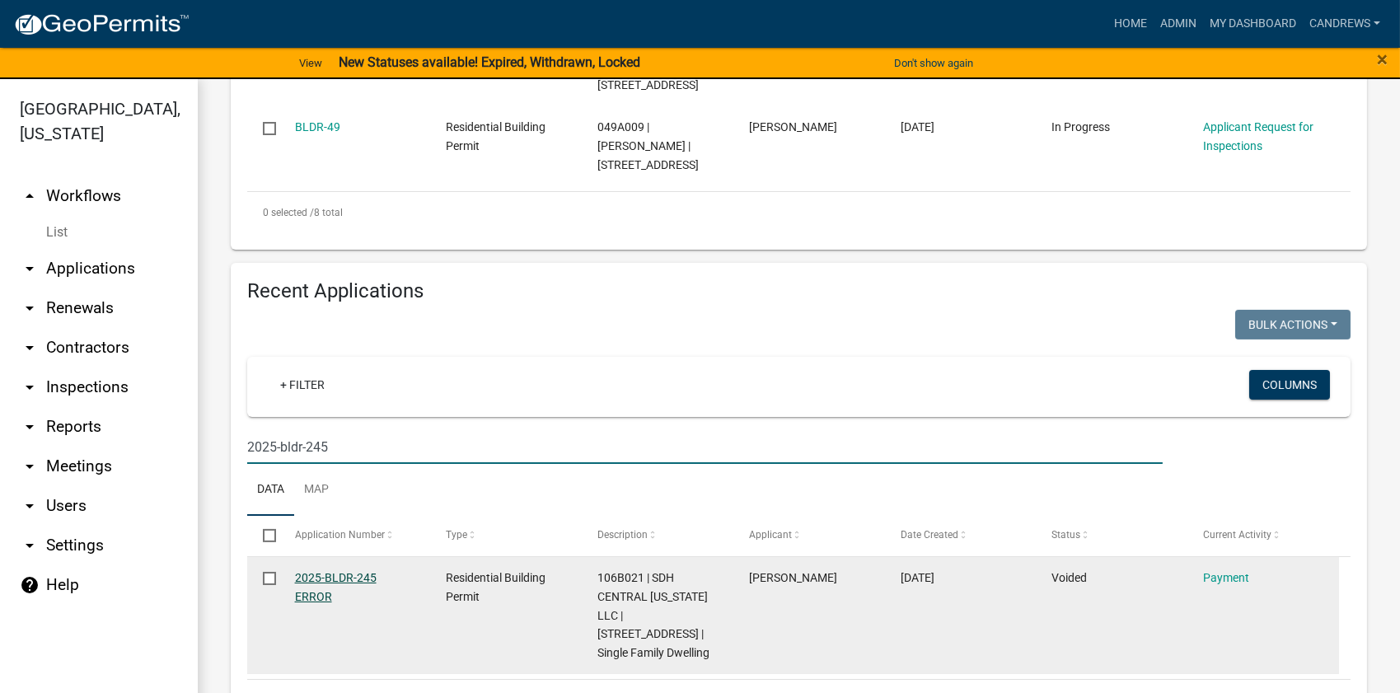
type input "2025-bldr-245"
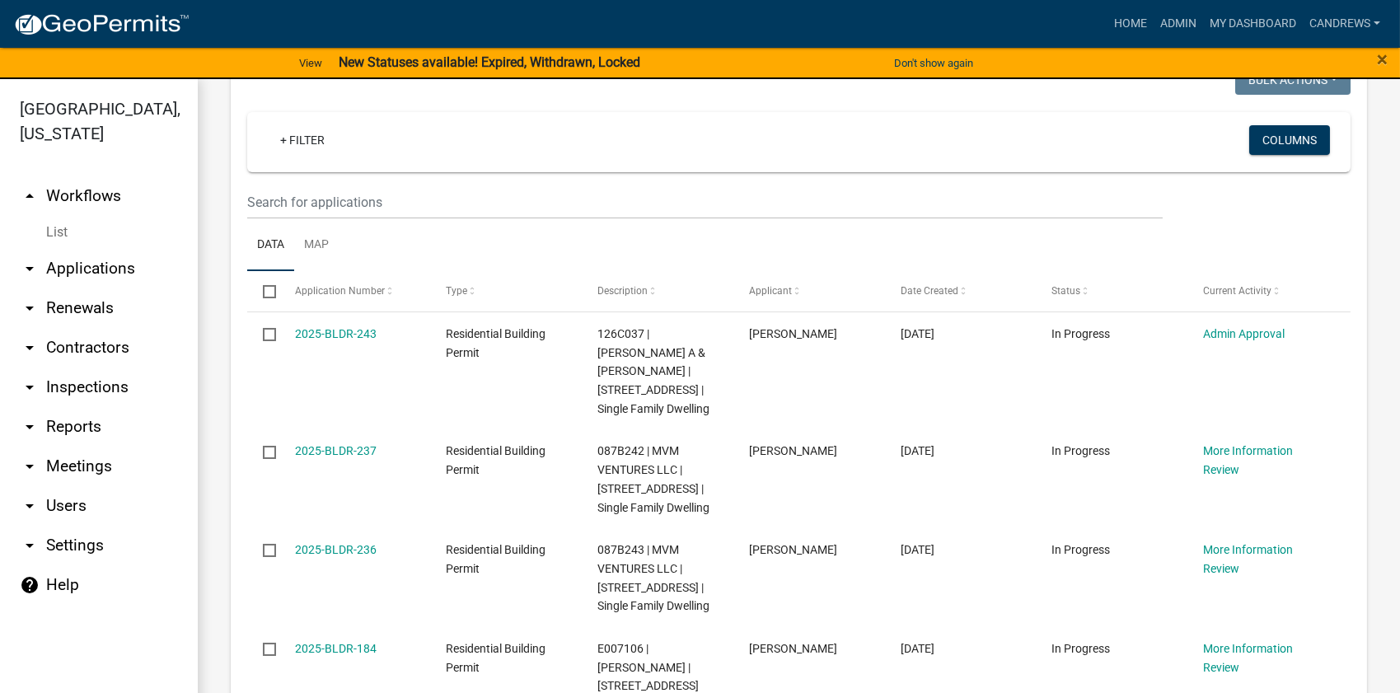
scroll to position [260, 0]
click at [115, 269] on link "arrow_drop_down Applications" at bounding box center [99, 269] width 198 height 40
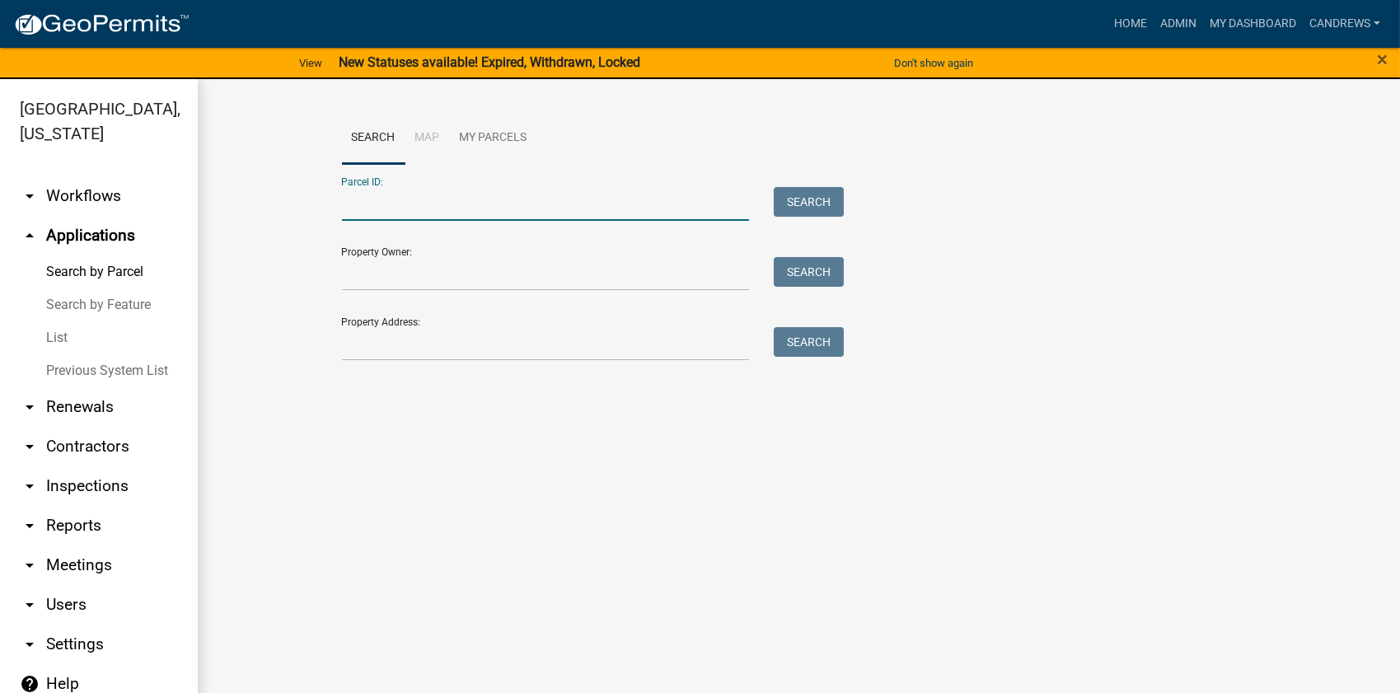
click at [445, 201] on input "Parcel ID:" at bounding box center [546, 204] width 408 height 34
type input "106B021"
click at [799, 197] on button "Search" at bounding box center [809, 202] width 70 height 30
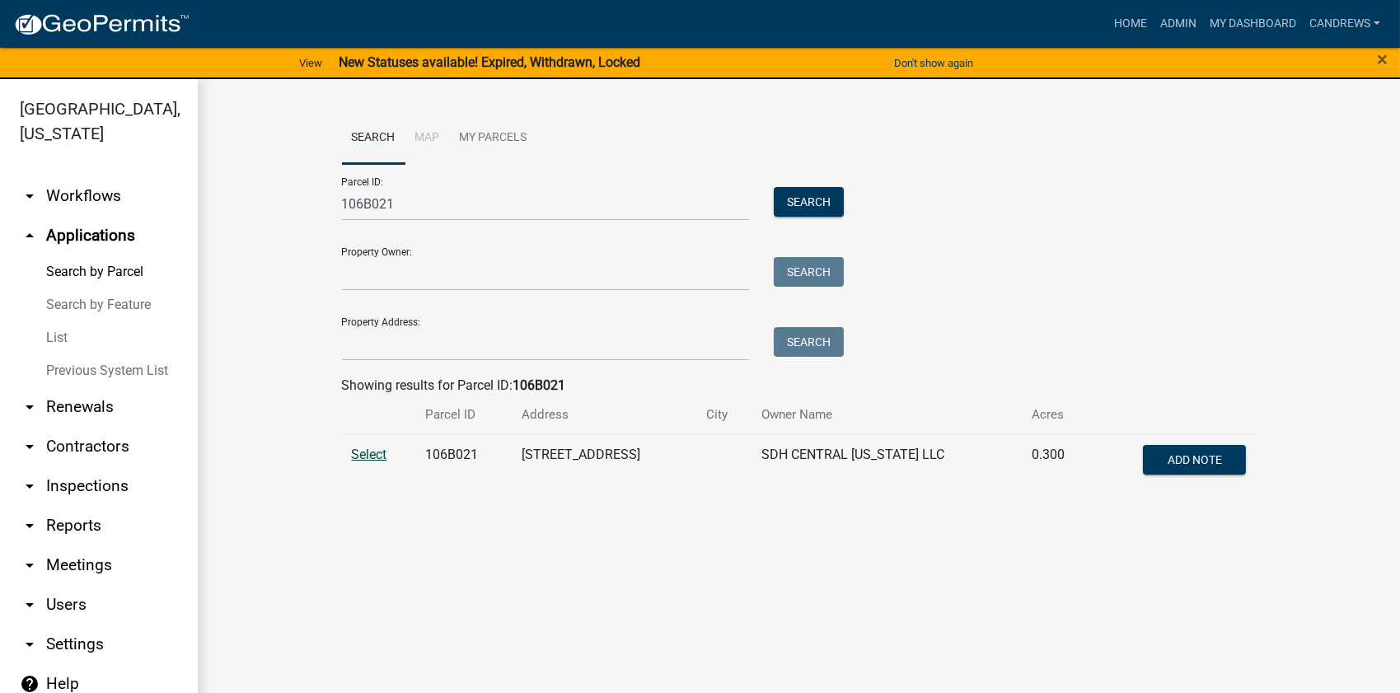
click at [360, 447] on span "Select" at bounding box center [369, 455] width 35 height 16
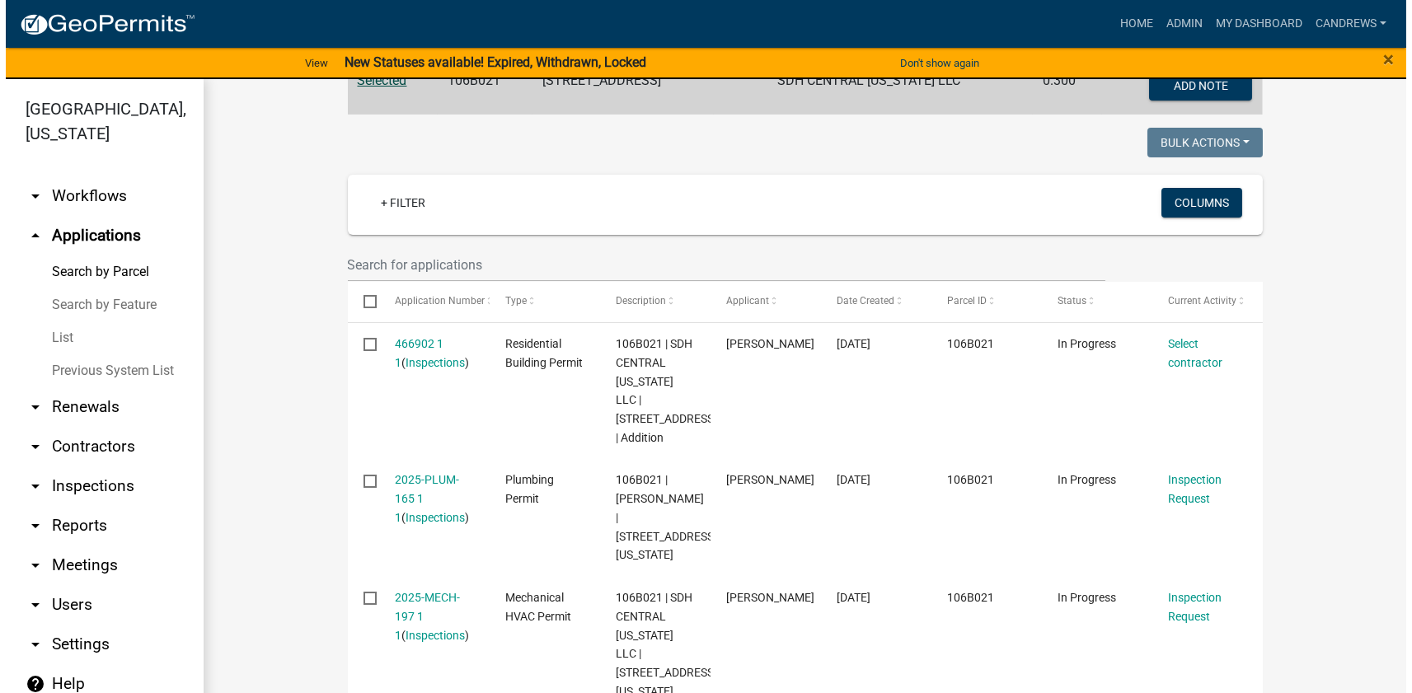
scroll to position [224, 0]
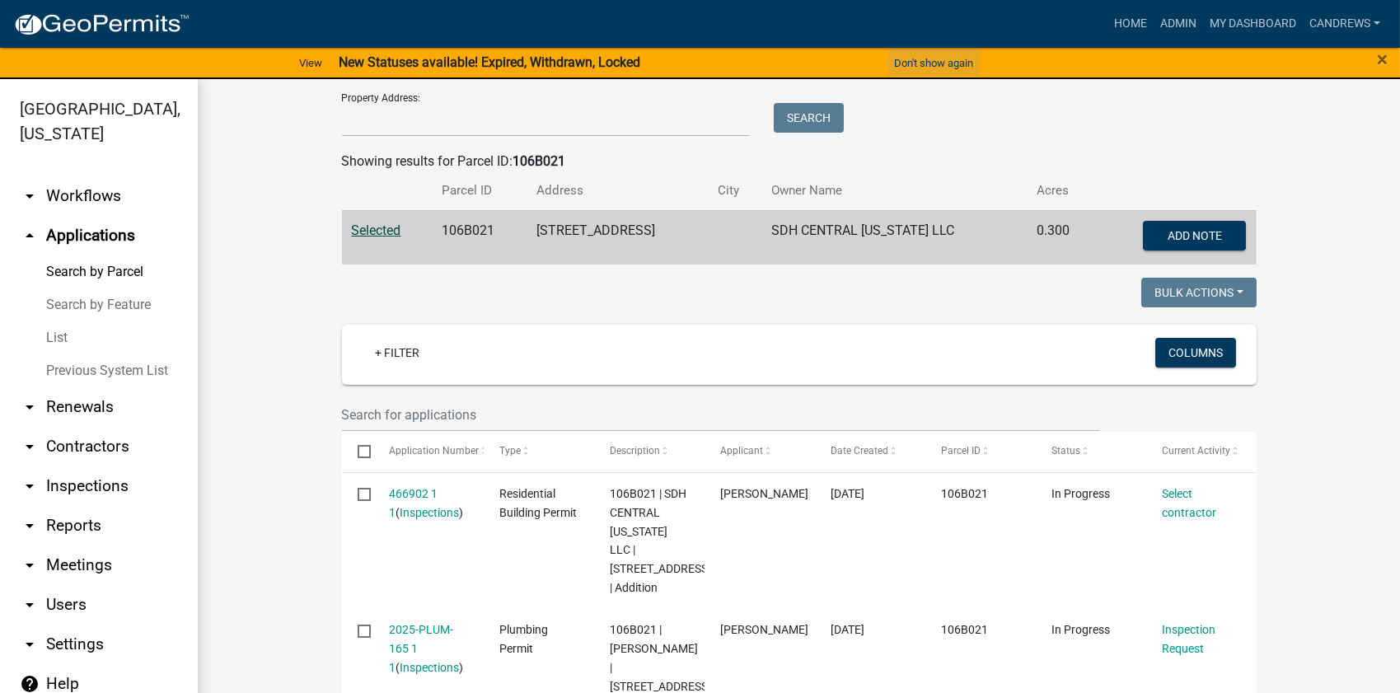
click at [908, 63] on button "Don't show again" at bounding box center [934, 62] width 92 height 27
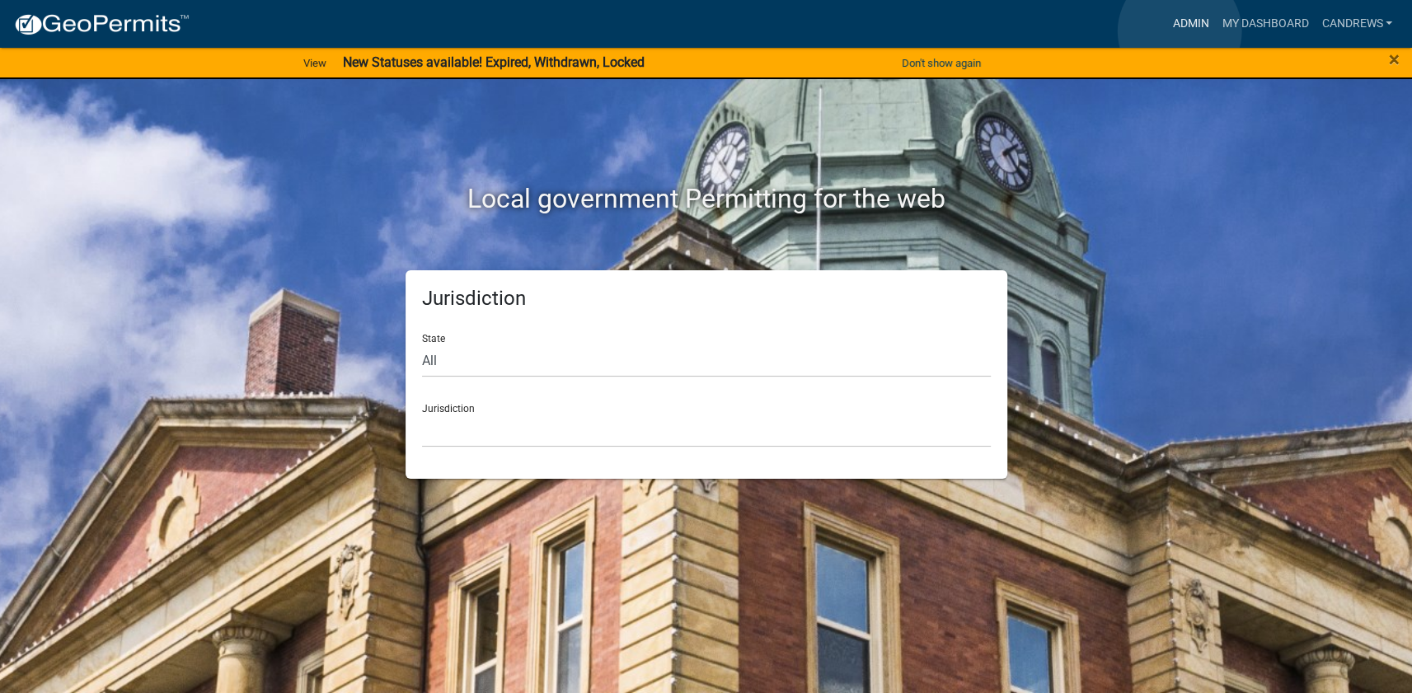
click at [1179, 31] on link "Admin" at bounding box center [1189, 23] width 49 height 31
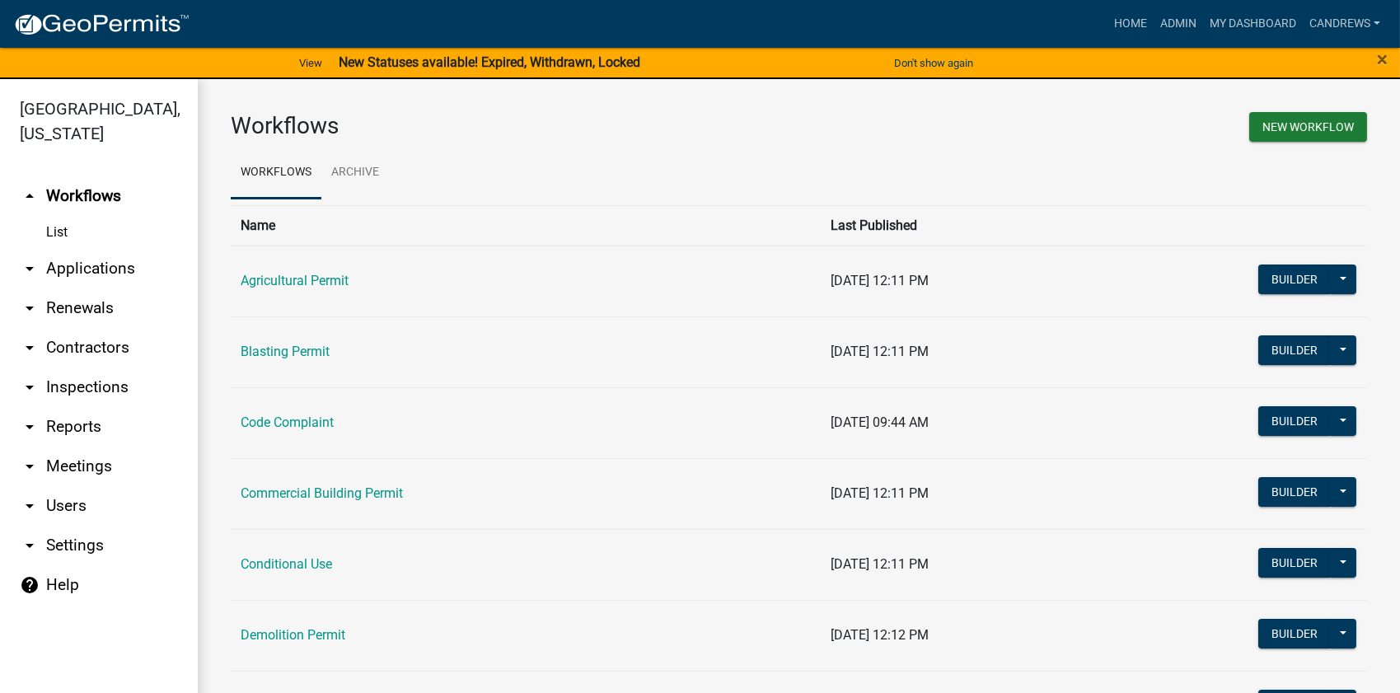
click at [87, 271] on link "arrow_drop_down Applications" at bounding box center [99, 269] width 198 height 40
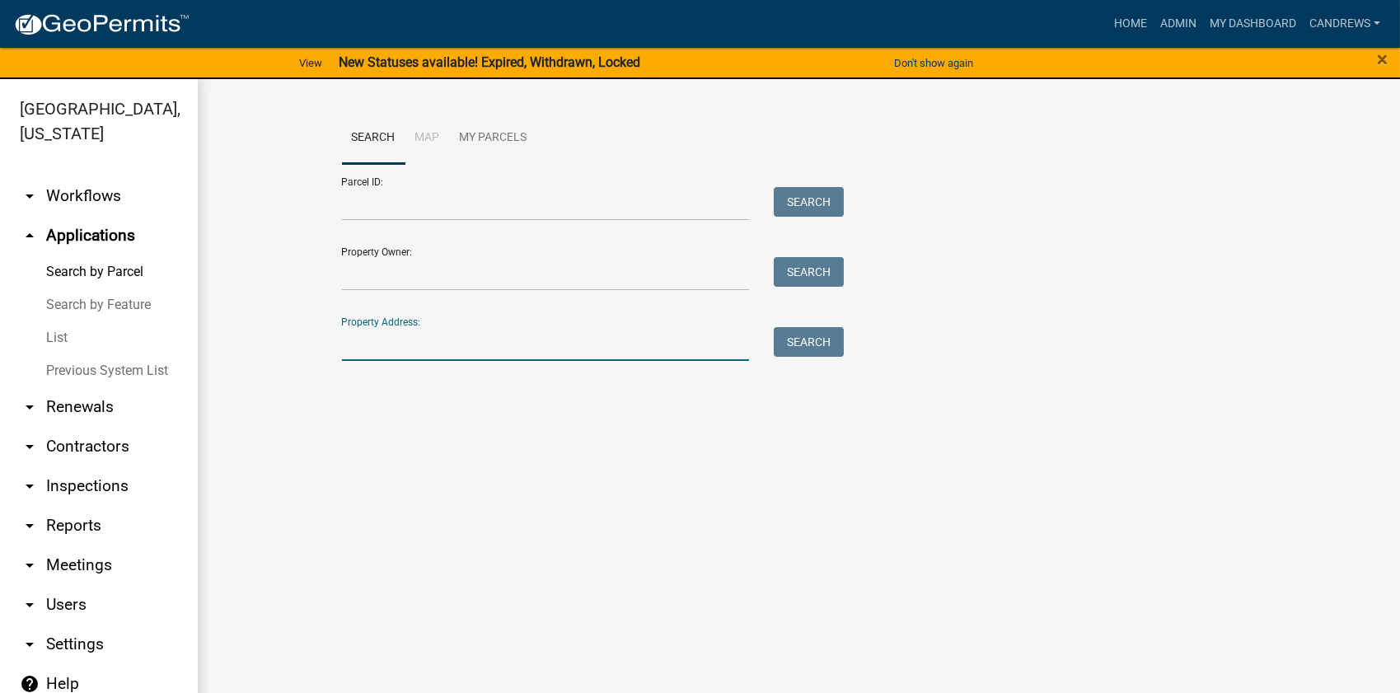
click at [386, 350] on input "Property Address:" at bounding box center [546, 344] width 408 height 34
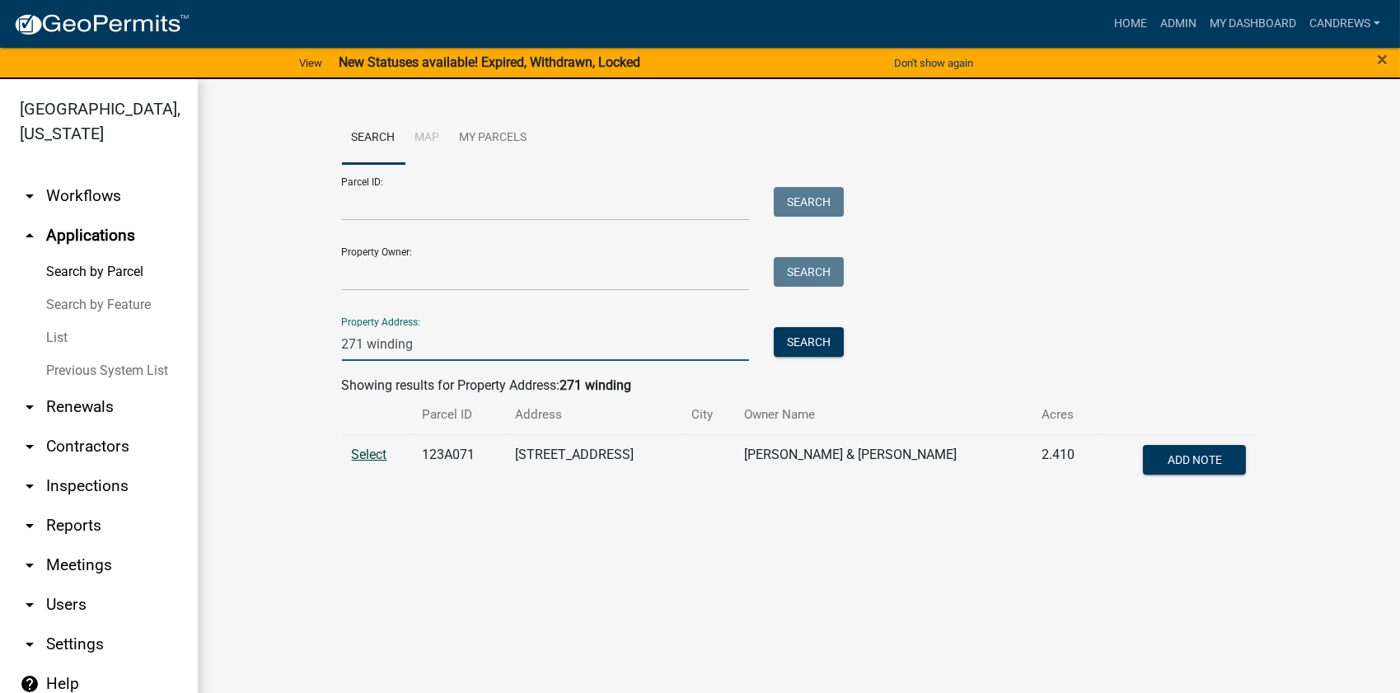
type input "271 winding"
click at [354, 461] on span "Select" at bounding box center [369, 455] width 35 height 16
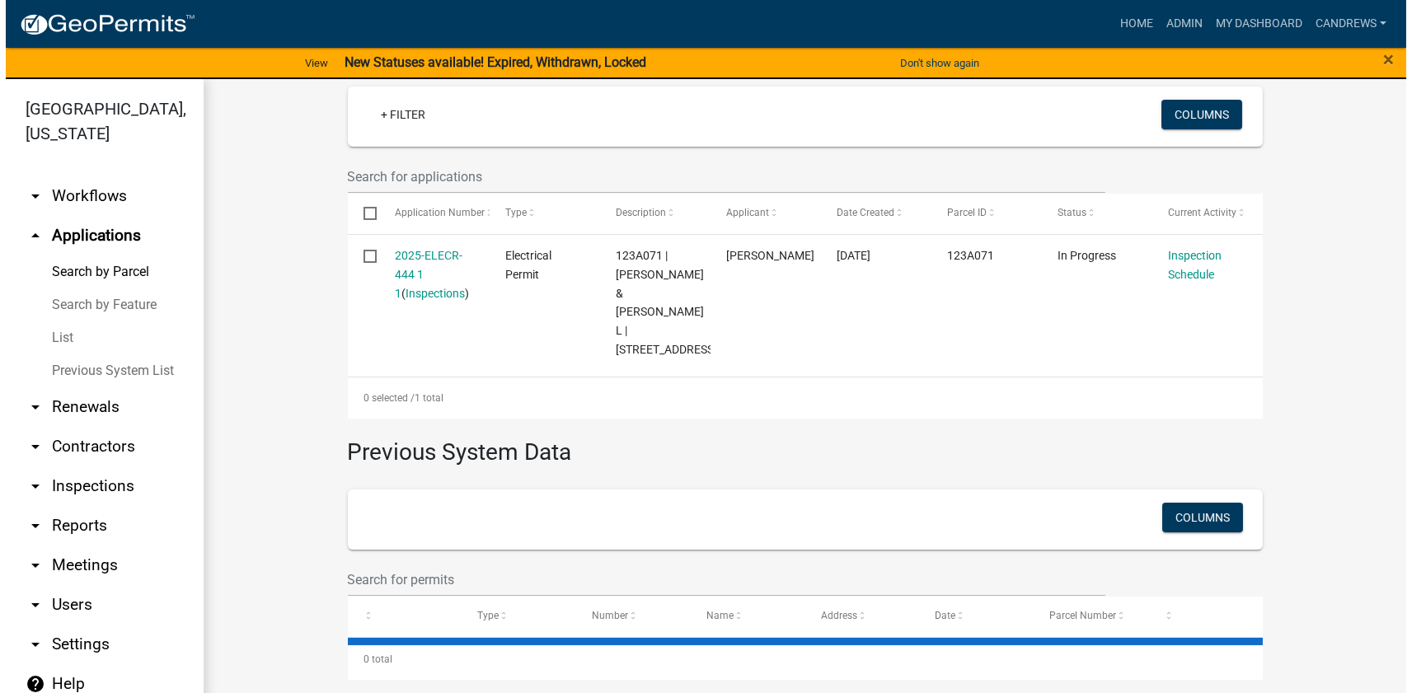
scroll to position [470, 0]
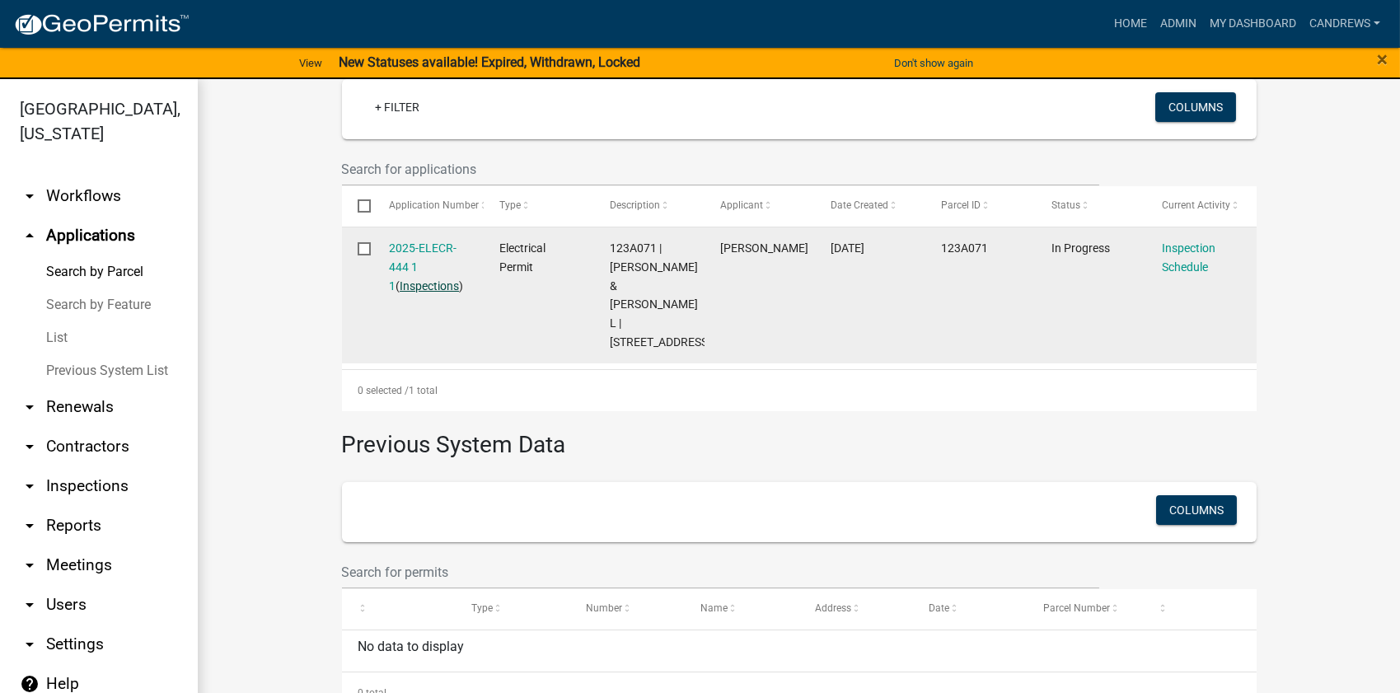
drag, startPoint x: 439, startPoint y: 246, endPoint x: 415, endPoint y: 288, distance: 48.3
click at [415, 288] on link "Inspections" at bounding box center [429, 285] width 59 height 13
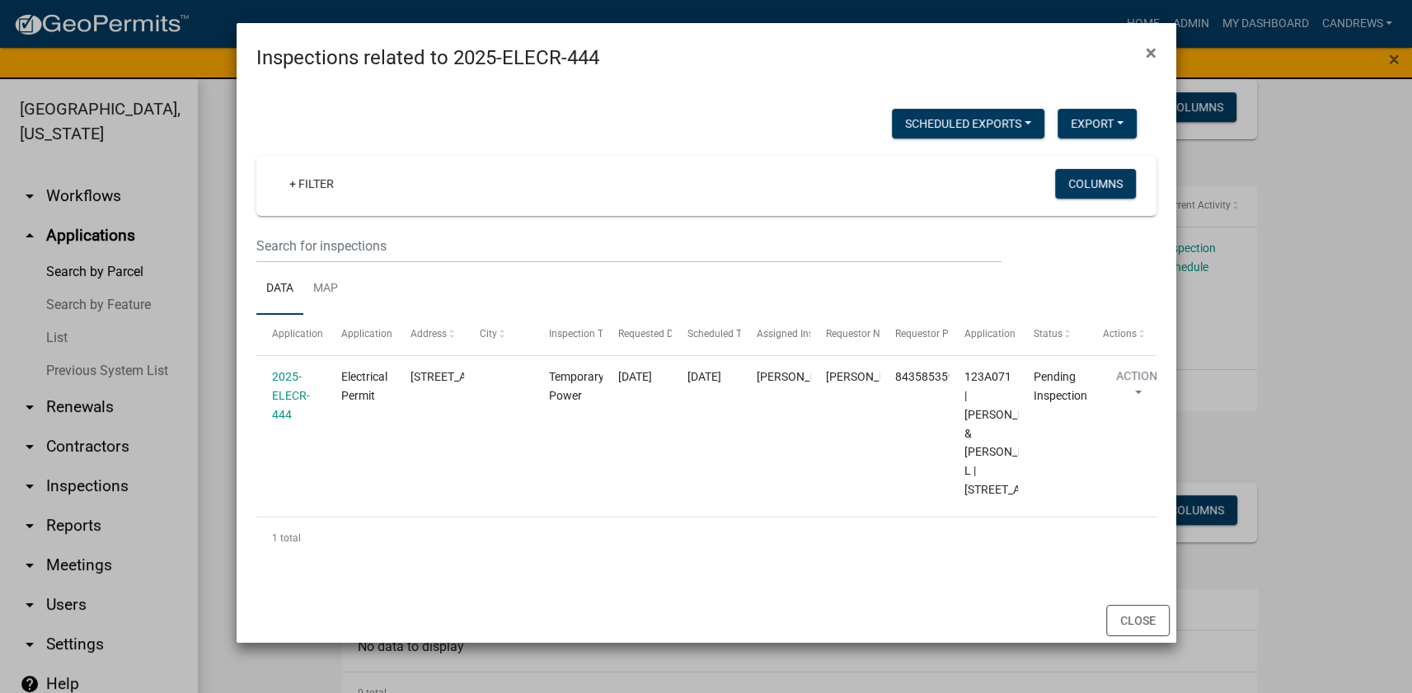
scroll to position [47, 0]
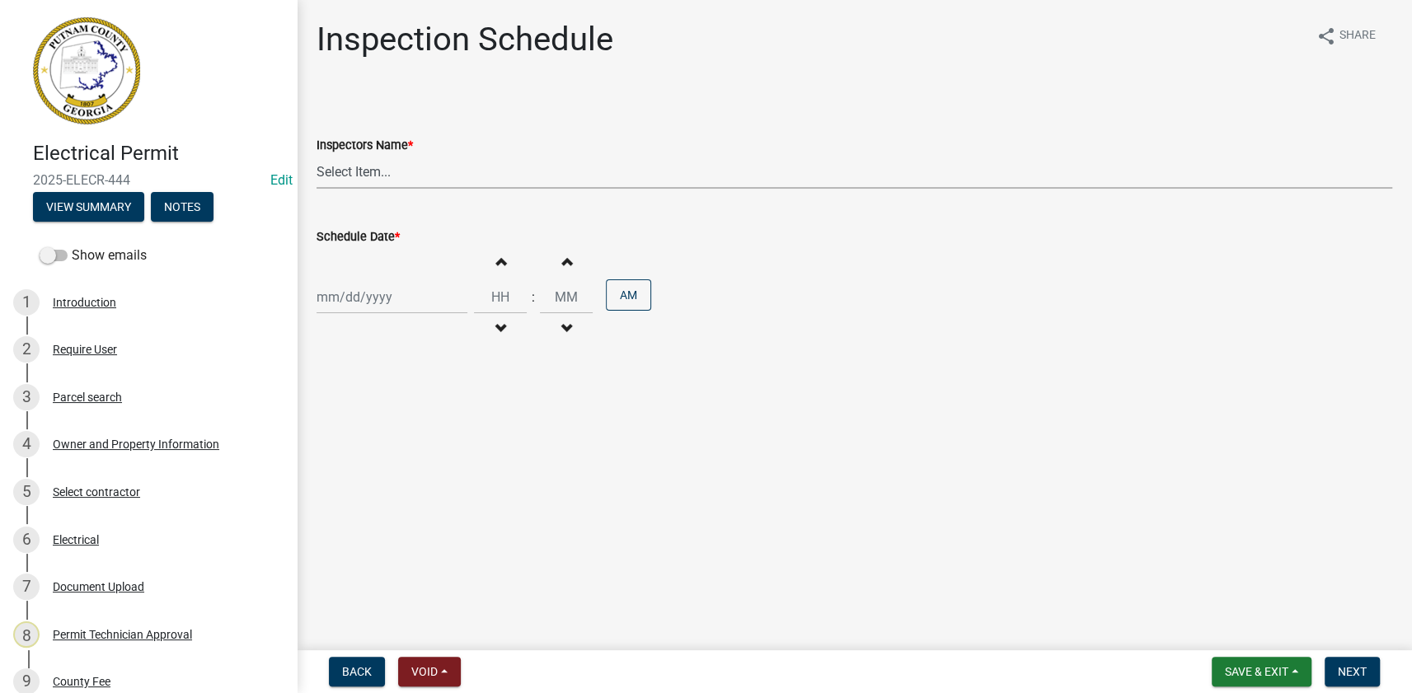
click at [368, 167] on select "Select Item... mrivera ([PERSON_NAME]) jstokes ([PERSON_NAME]) asmith105 ([PERS…" at bounding box center [853, 172] width 1075 height 34
select select "a0ea4169-8540-4a2c-b9f4-cf4c1ffdeb95"
click at [316, 155] on select "Select Item... mrivera ([PERSON_NAME]) jstokes ([PERSON_NAME]) asmith105 ([PERS…" at bounding box center [853, 172] width 1075 height 34
click at [346, 297] on div at bounding box center [391, 297] width 151 height 34
select select "8"
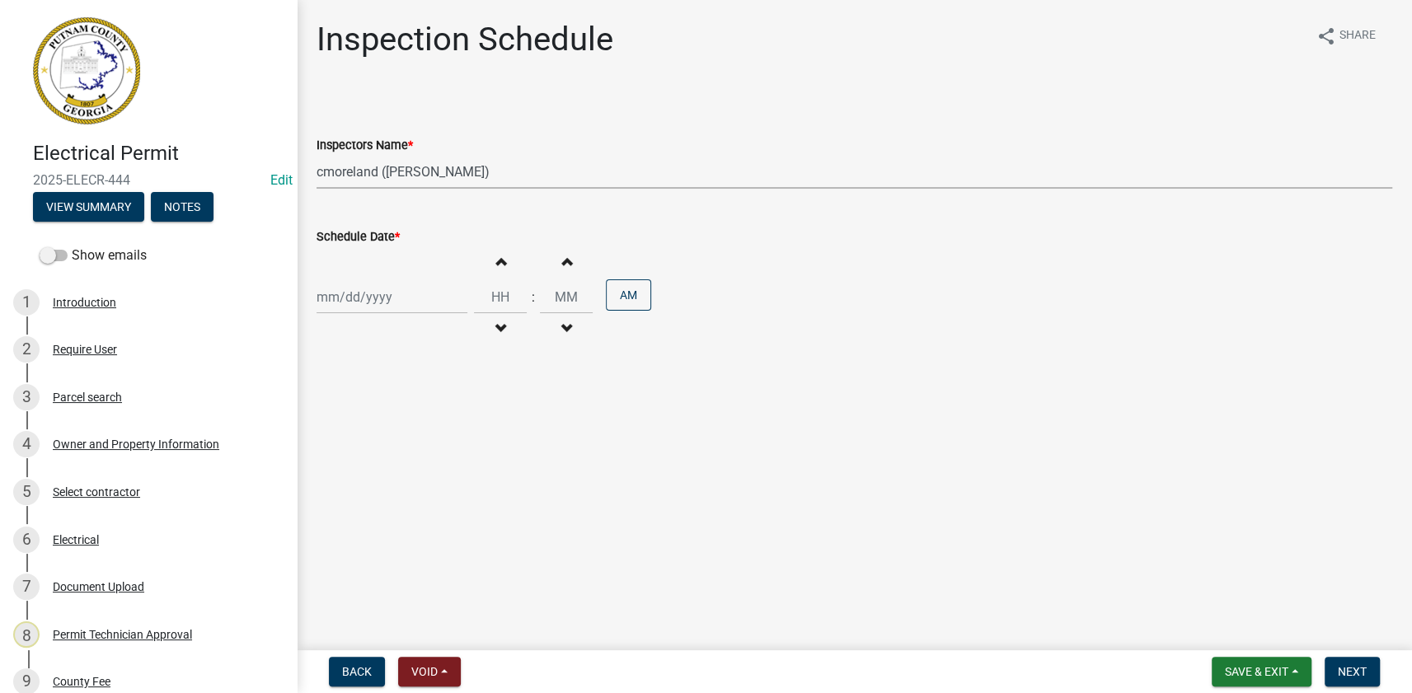
select select "2025"
click at [410, 457] on div "21" at bounding box center [412, 464] width 26 height 26
type input "08/21/2025"
click at [1344, 665] on span "Next" at bounding box center [1351, 671] width 29 height 13
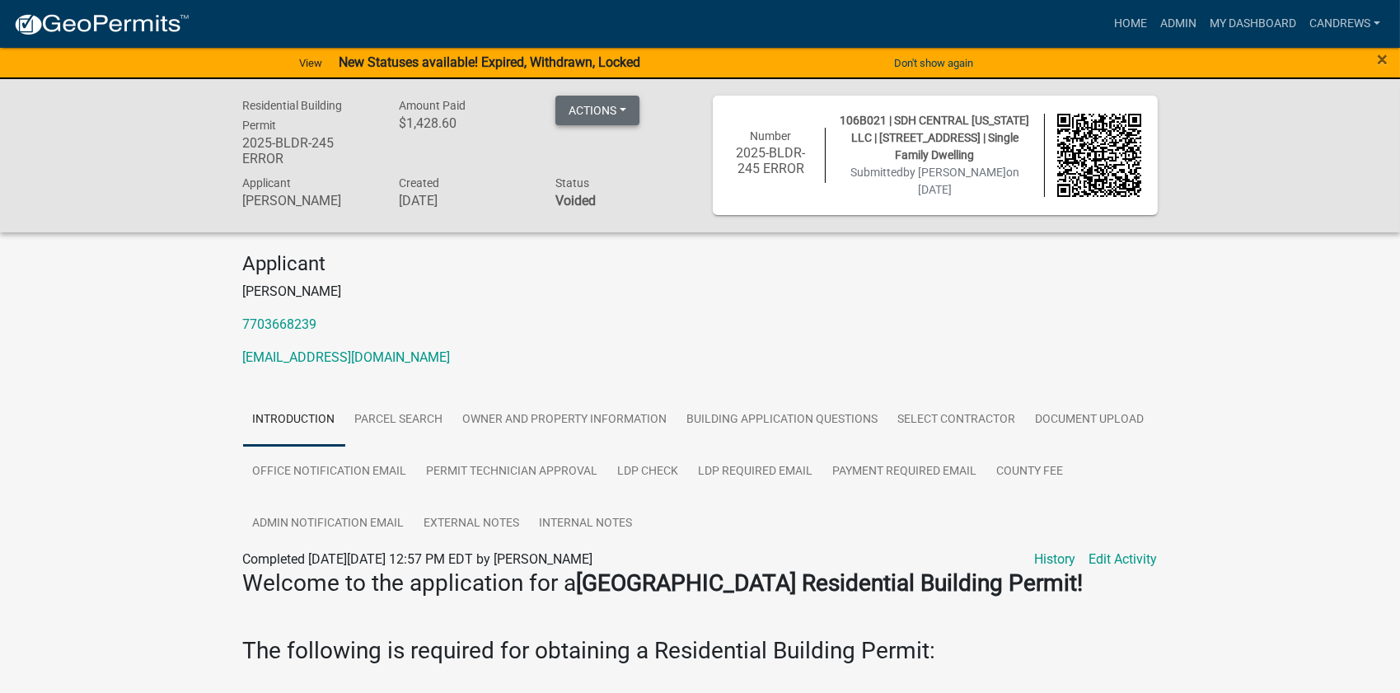
click at [618, 110] on button "Actions" at bounding box center [597, 111] width 84 height 30
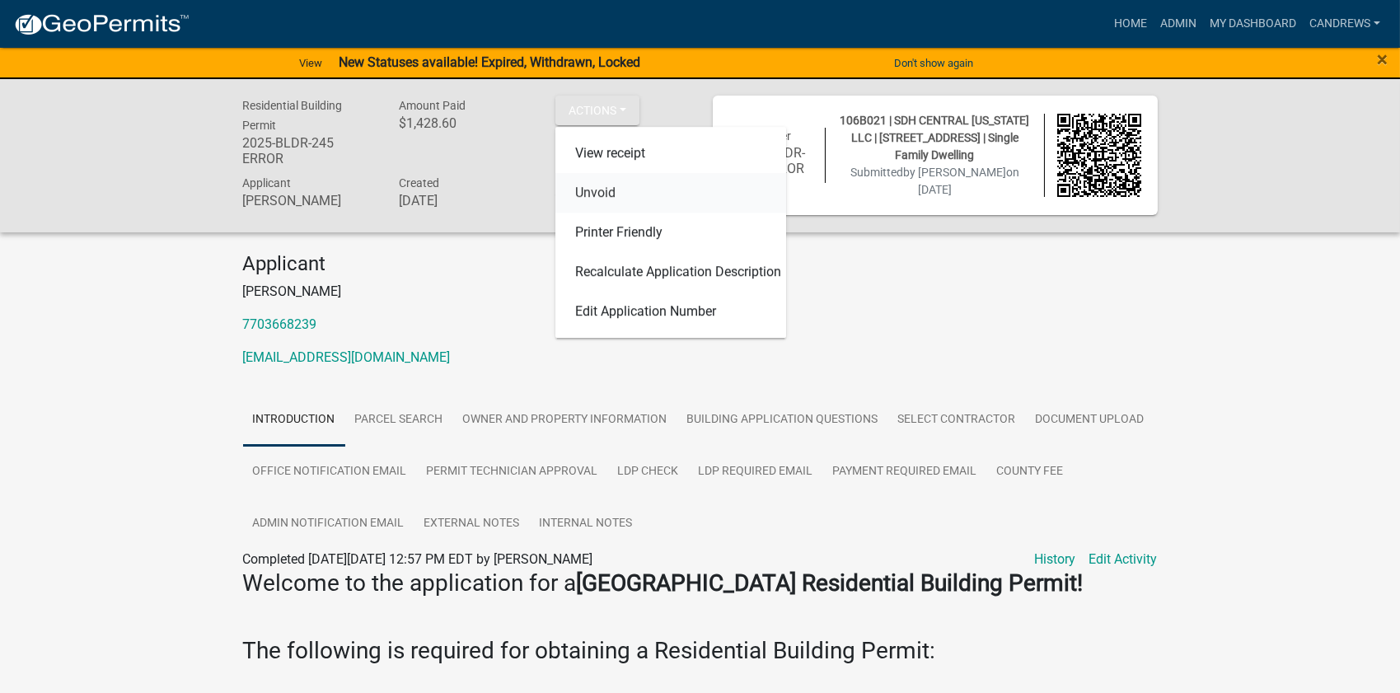
click at [632, 189] on link "Unvoid" at bounding box center [670, 193] width 231 height 40
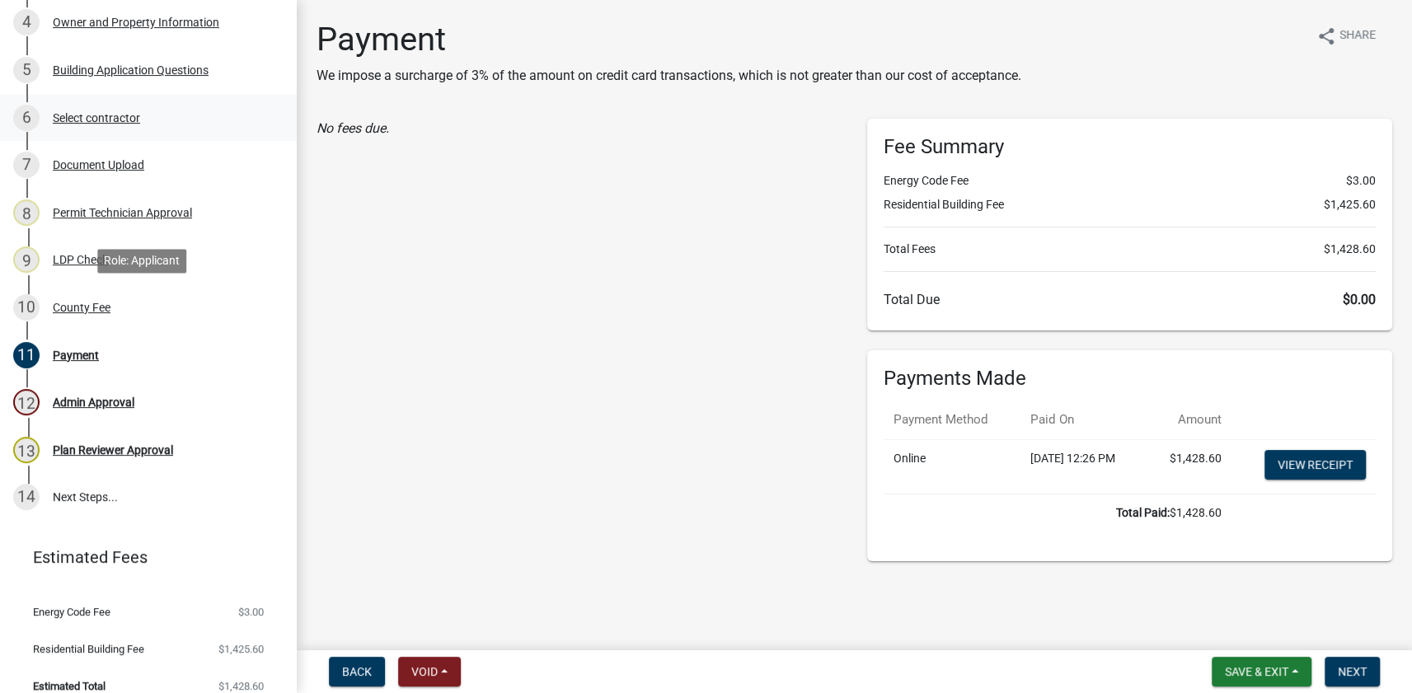
scroll to position [439, 0]
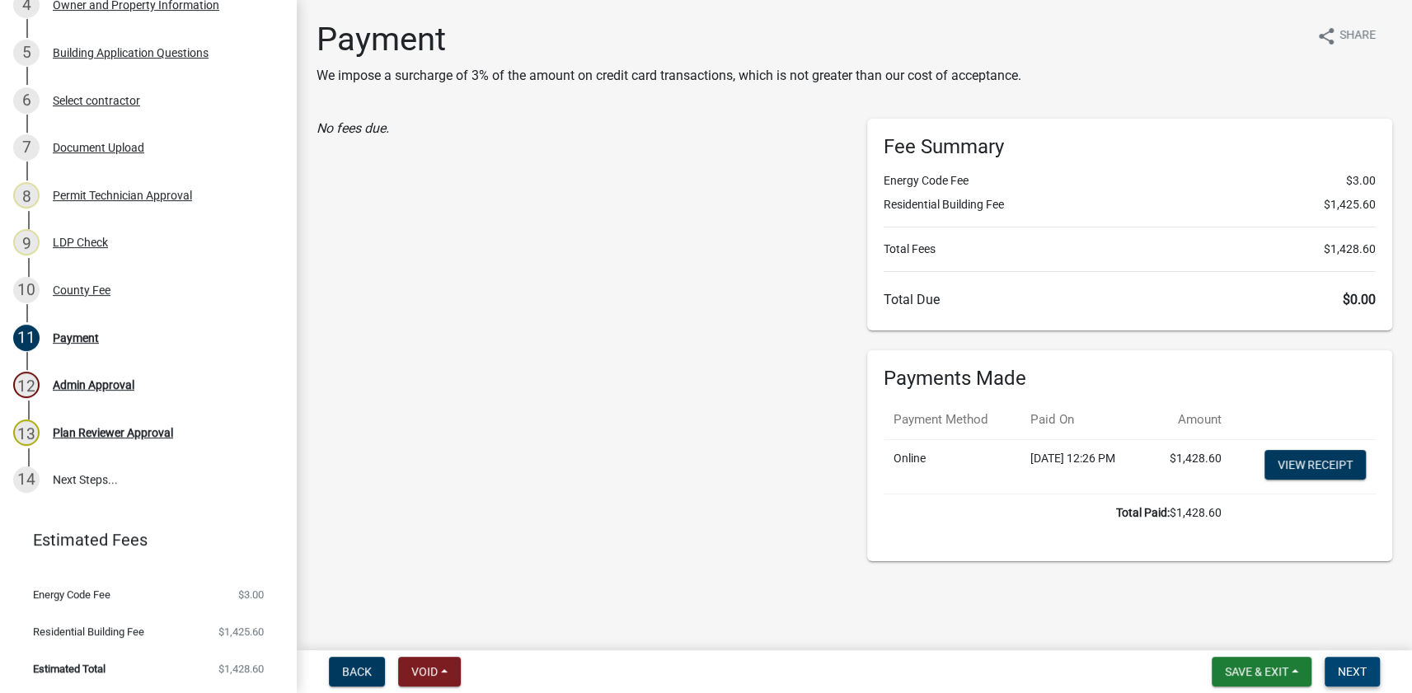
click at [1354, 674] on span "Next" at bounding box center [1351, 671] width 29 height 13
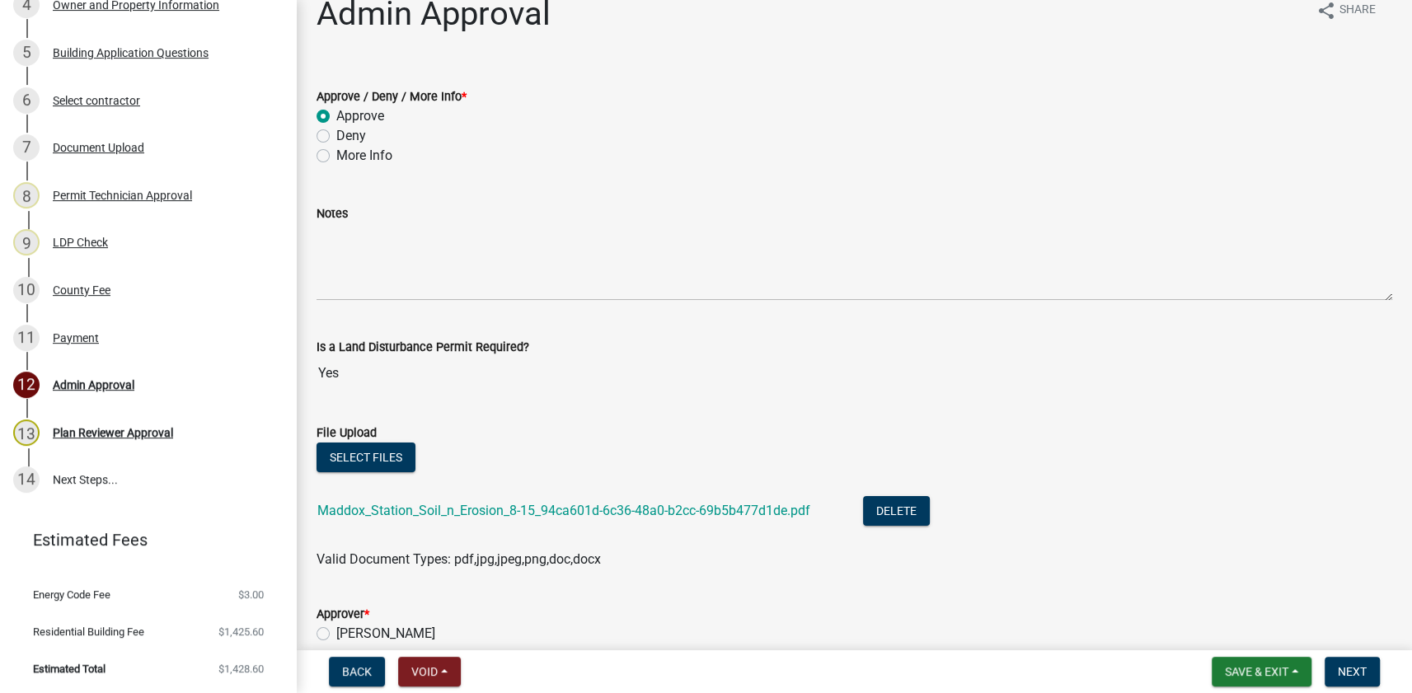
scroll to position [0, 0]
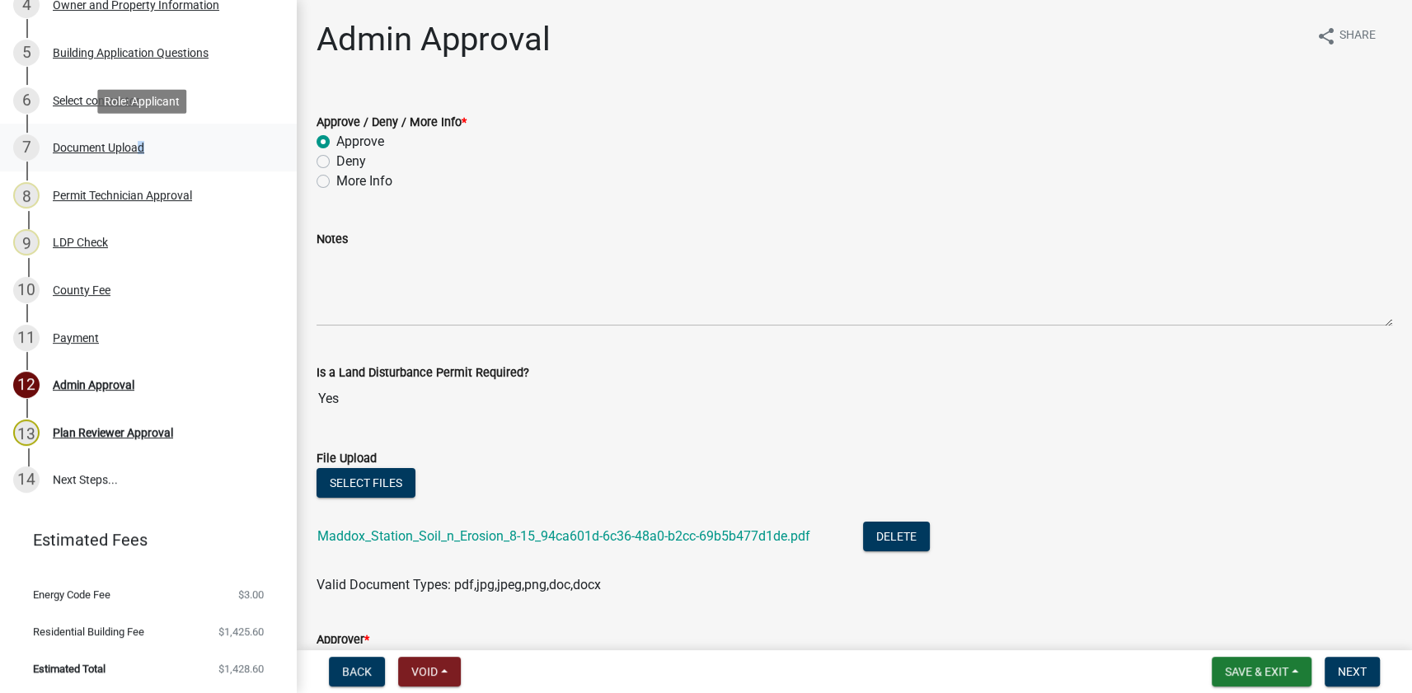
click at [134, 150] on div "Document Upload" at bounding box center [98, 148] width 91 height 12
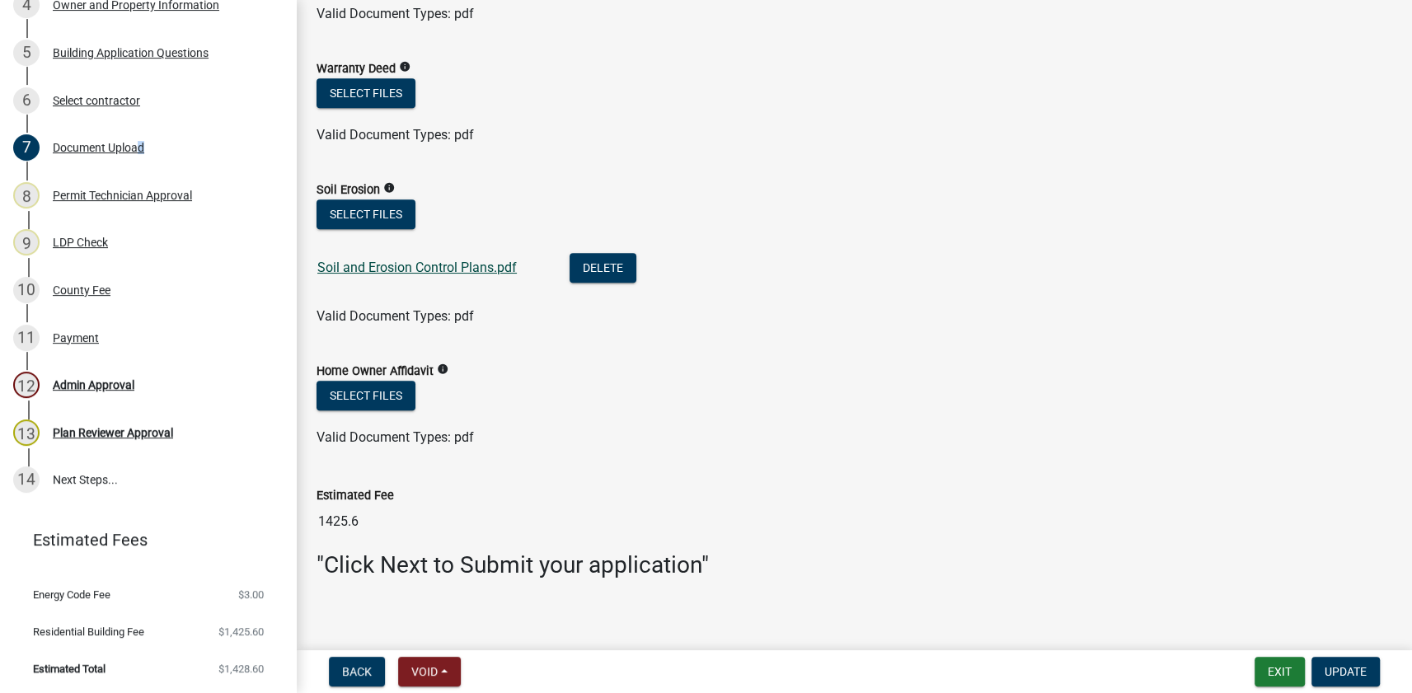
scroll to position [1515, 0]
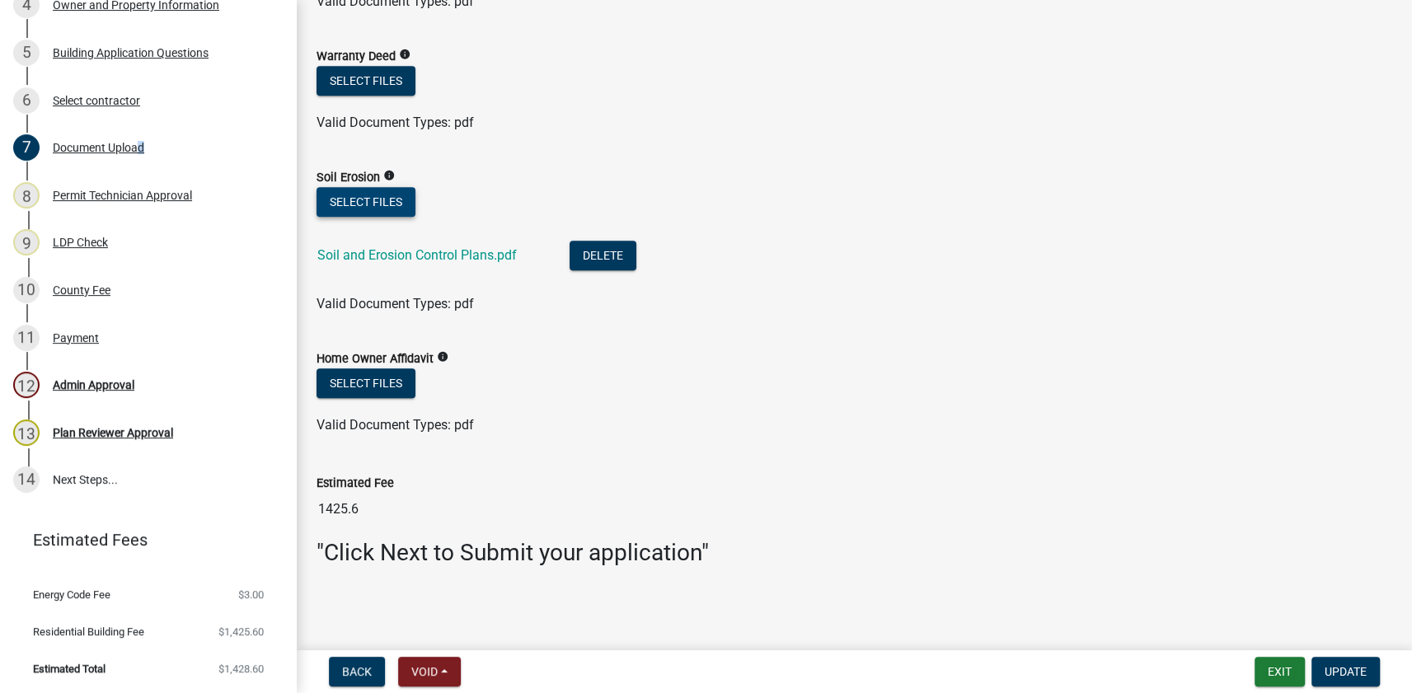
click at [360, 194] on button "Select files" at bounding box center [365, 202] width 99 height 30
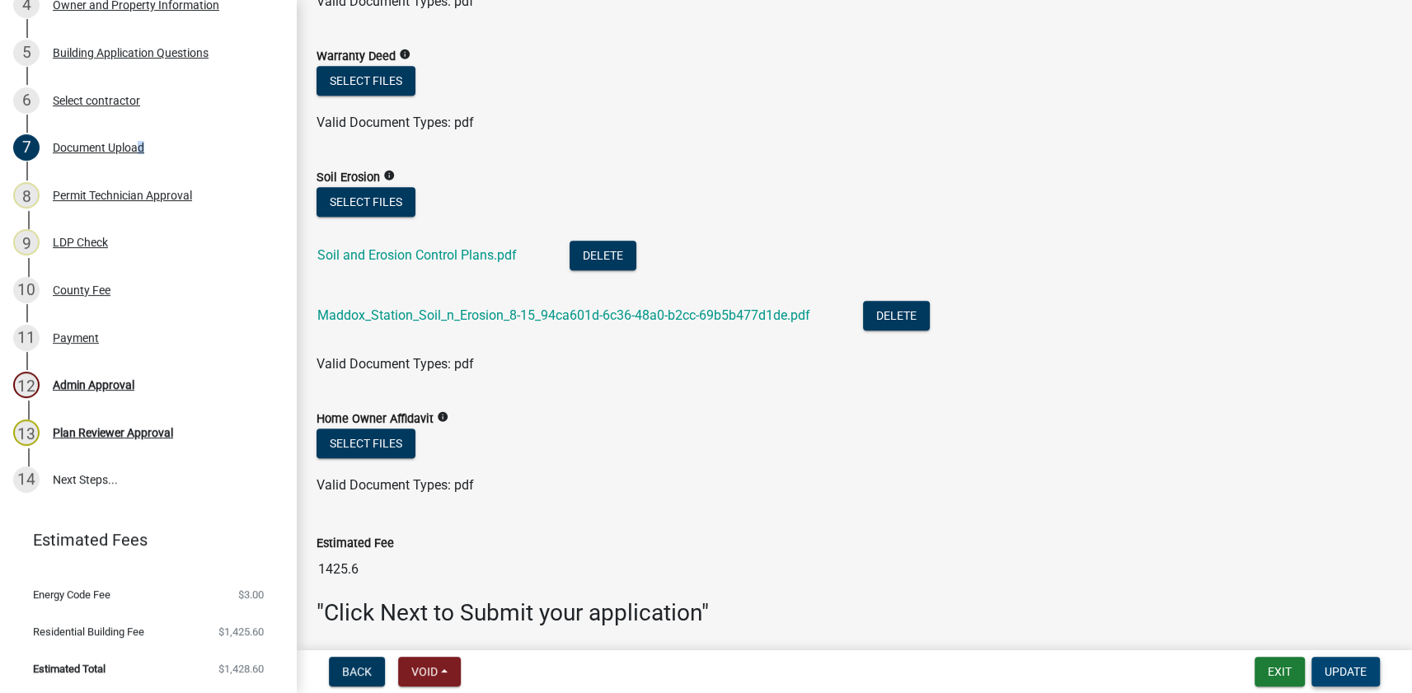
click at [1337, 675] on span "Update" at bounding box center [1345, 671] width 42 height 13
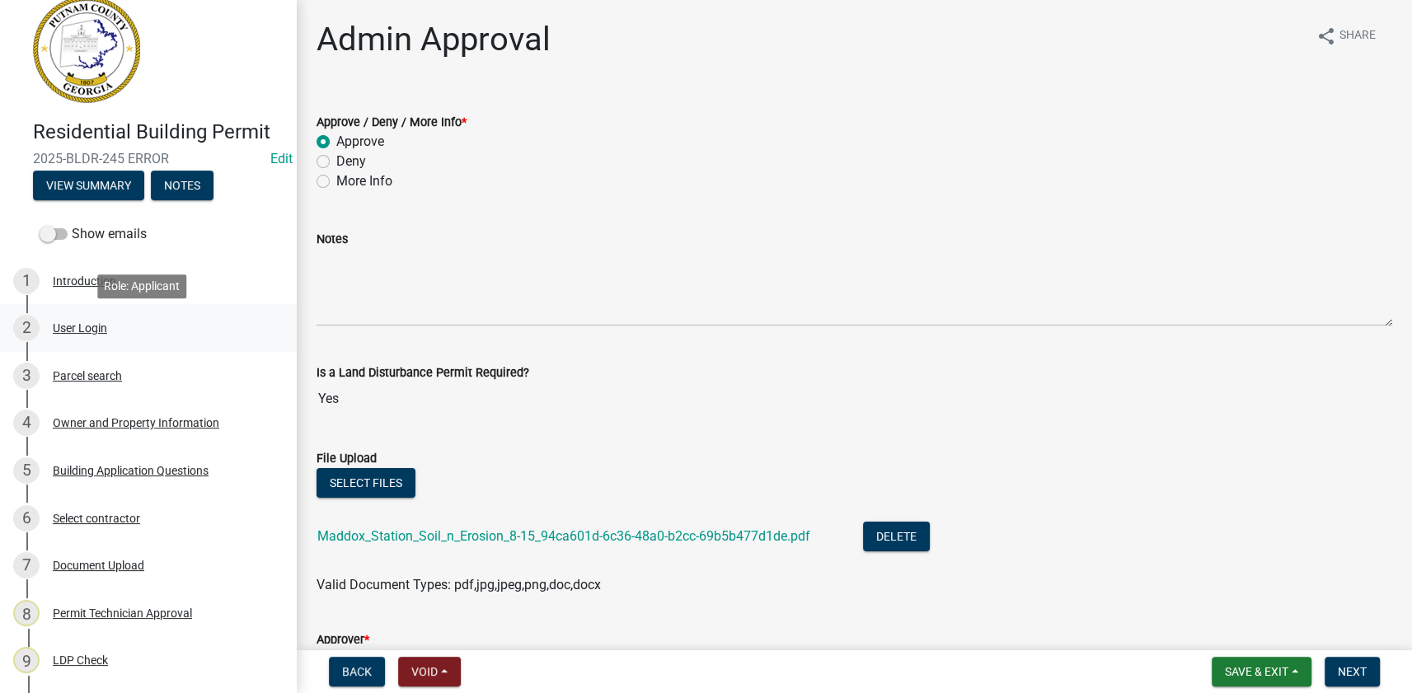
scroll to position [0, 0]
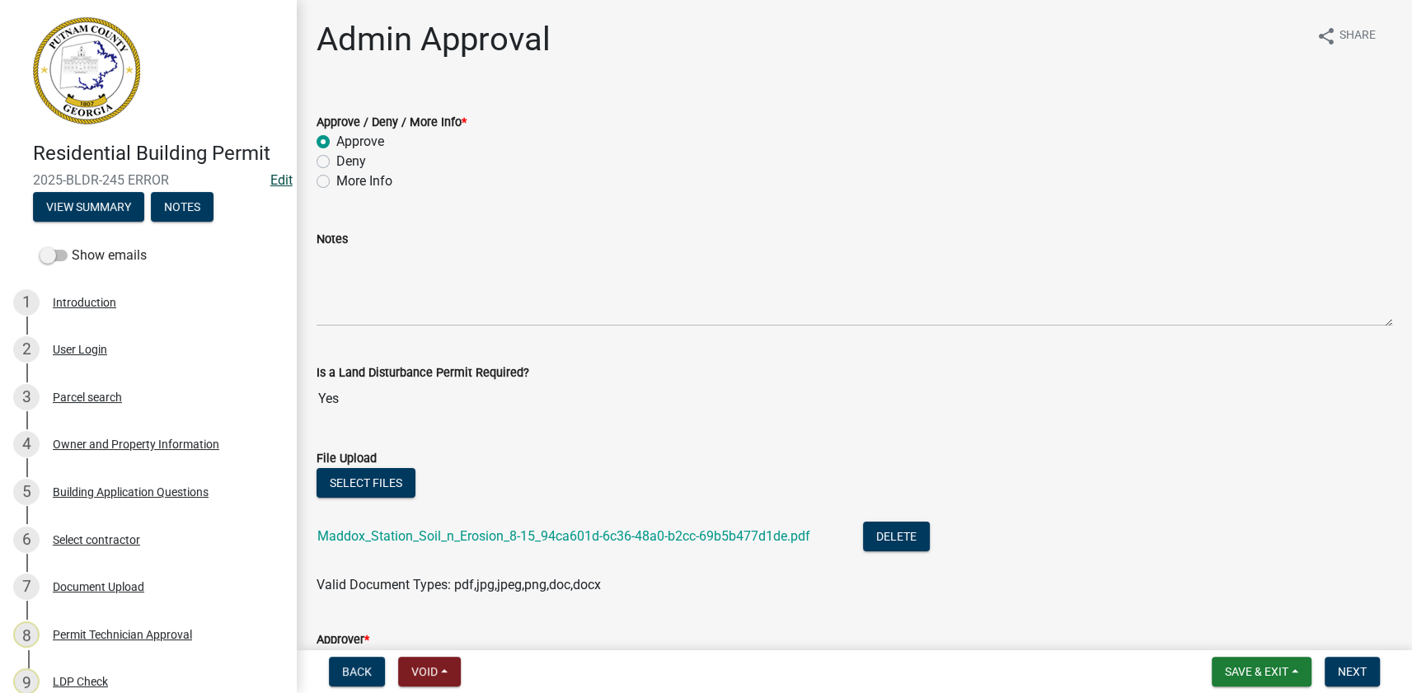
click at [270, 178] on link "Edit" at bounding box center [281, 180] width 22 height 16
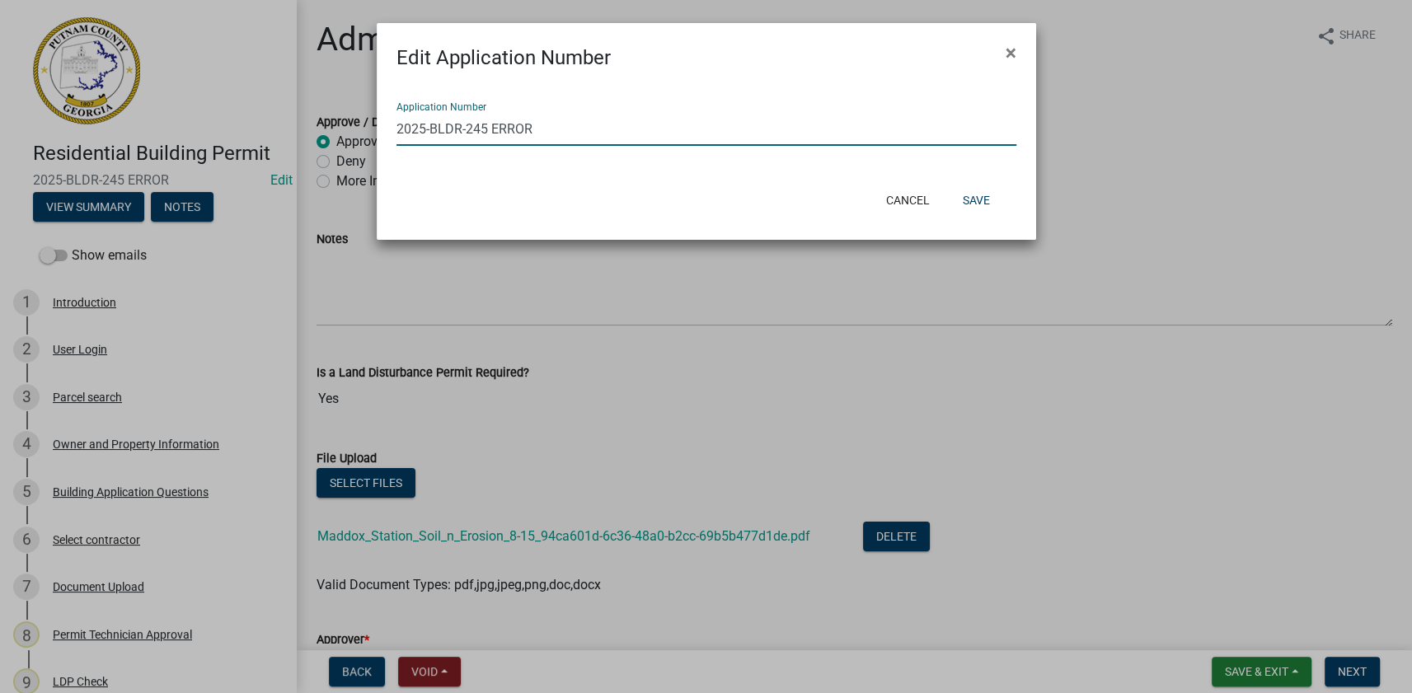
drag, startPoint x: 562, startPoint y: 129, endPoint x: 488, endPoint y: 134, distance: 74.3
click at [488, 134] on input "2025-BLDR-245 ERROR" at bounding box center [706, 129] width 620 height 34
type input "2025-BLDR-245"
click at [978, 192] on button "Save" at bounding box center [976, 200] width 54 height 30
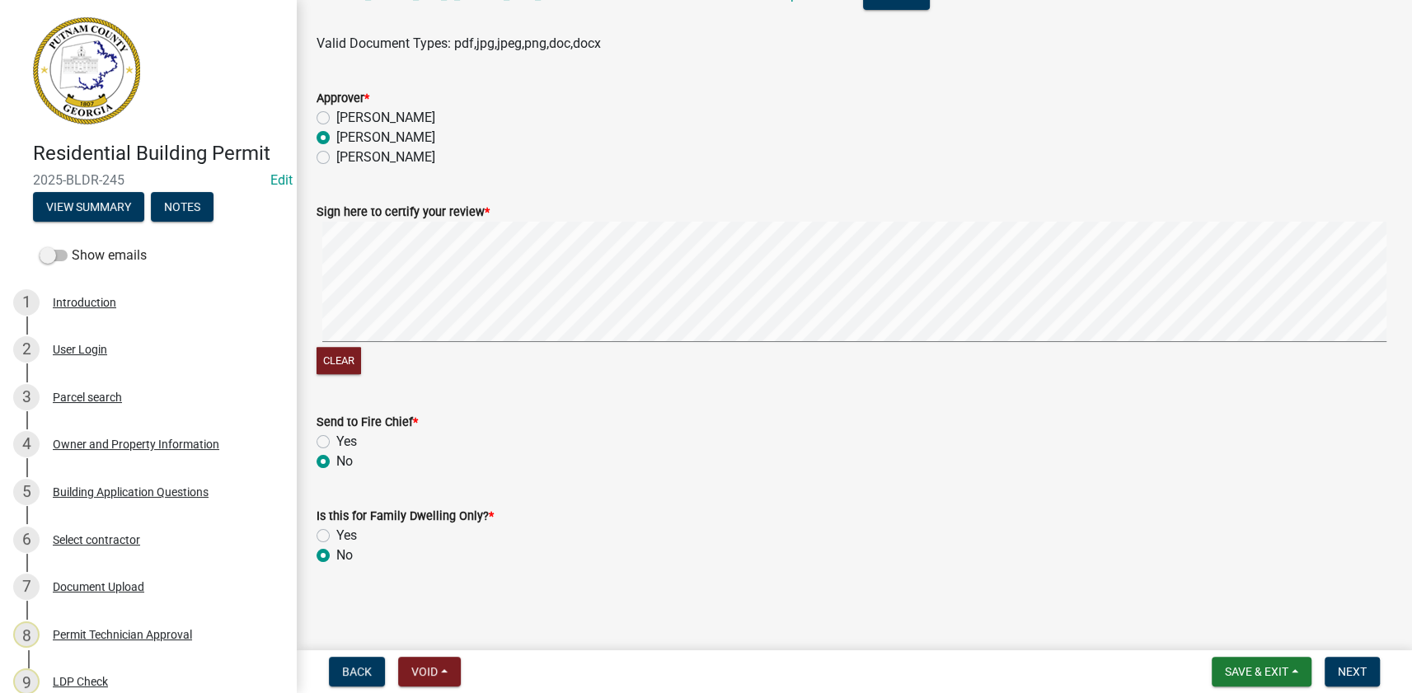
scroll to position [542, 0]
click at [1339, 682] on button "Next" at bounding box center [1351, 672] width 55 height 30
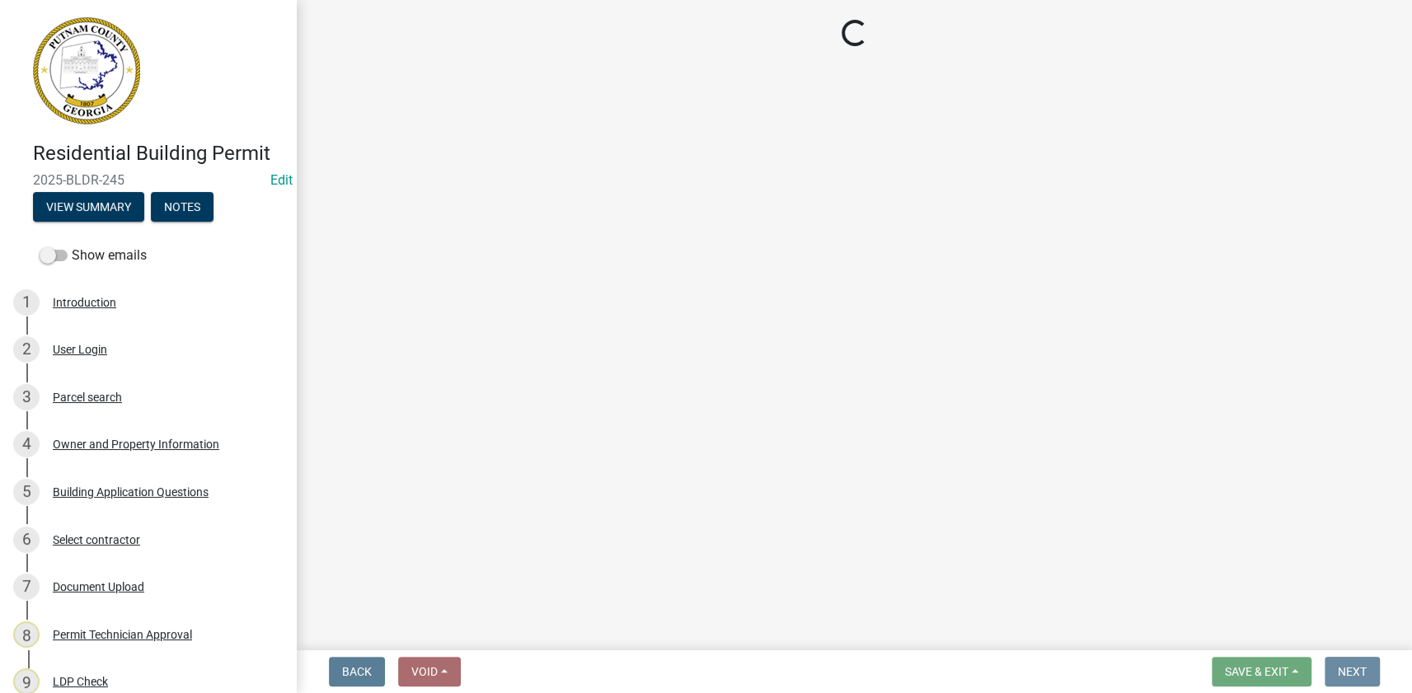
scroll to position [0, 0]
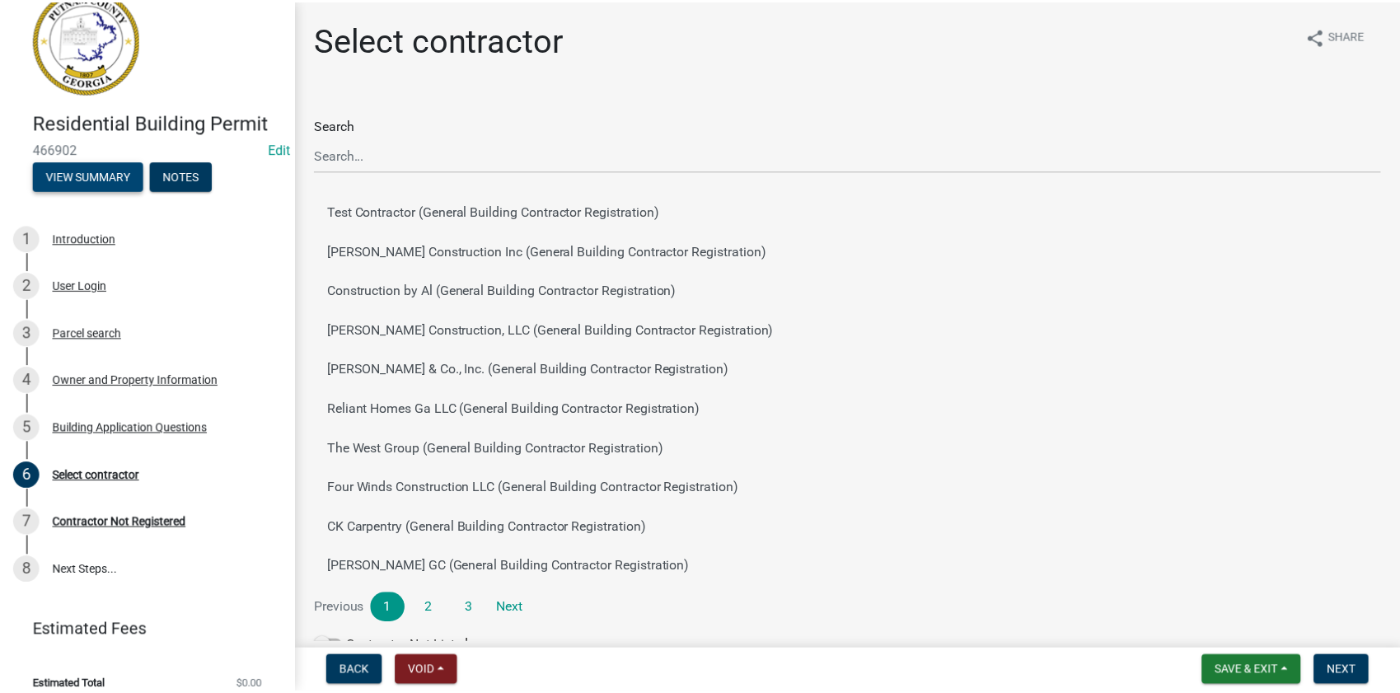
scroll to position [48, 0]
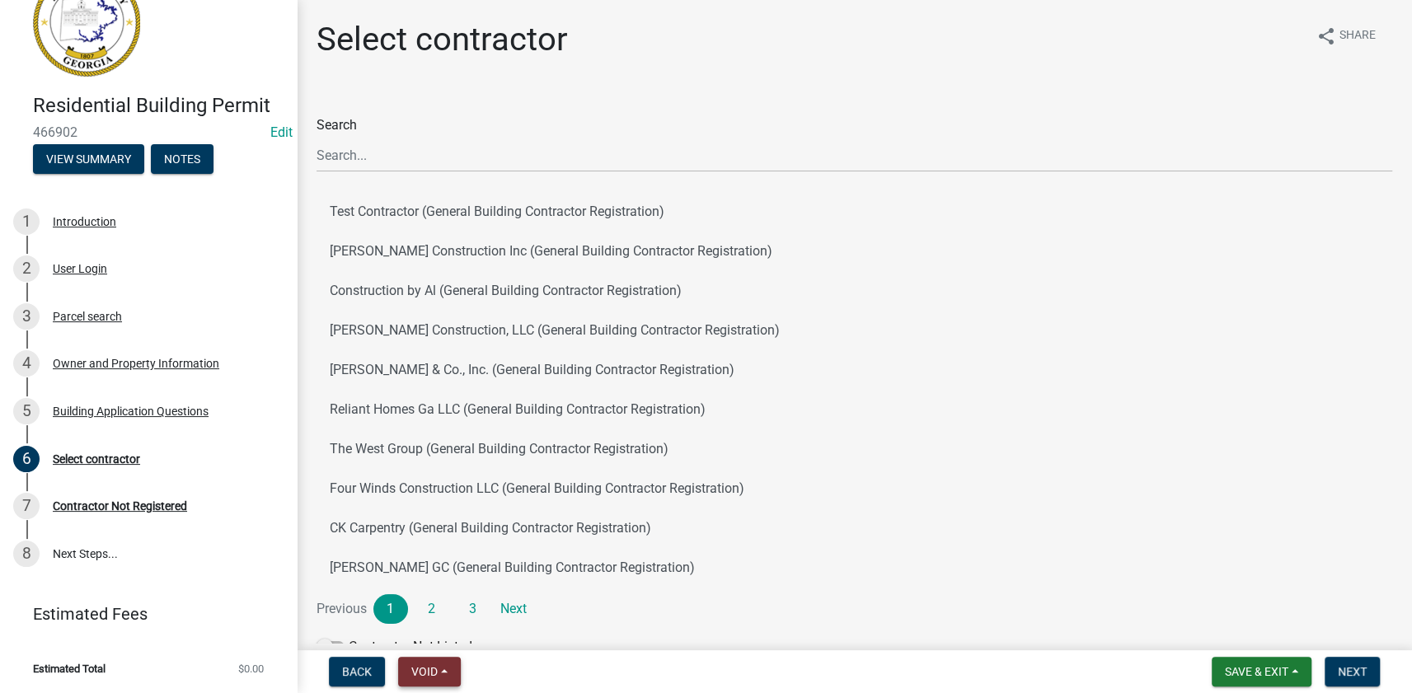
click at [424, 675] on span "Void" at bounding box center [424, 671] width 26 height 13
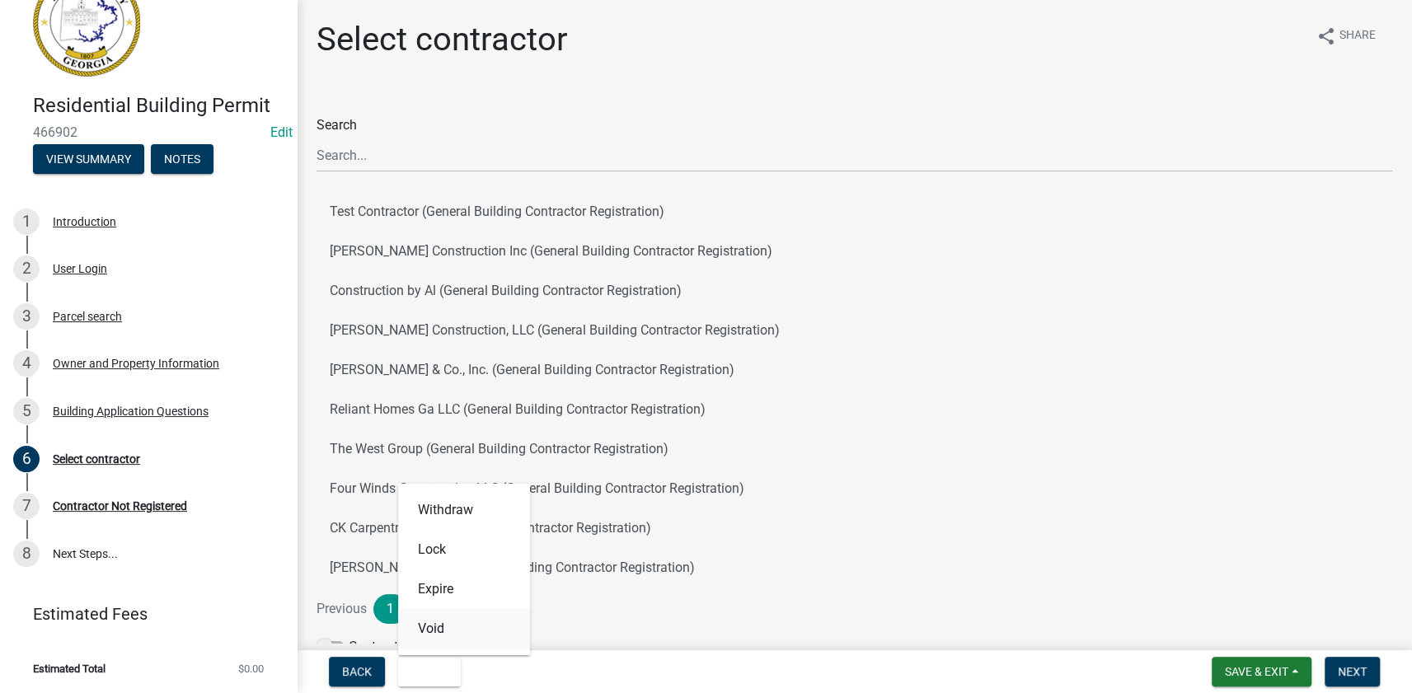
click at [448, 627] on button "Void" at bounding box center [464, 629] width 132 height 40
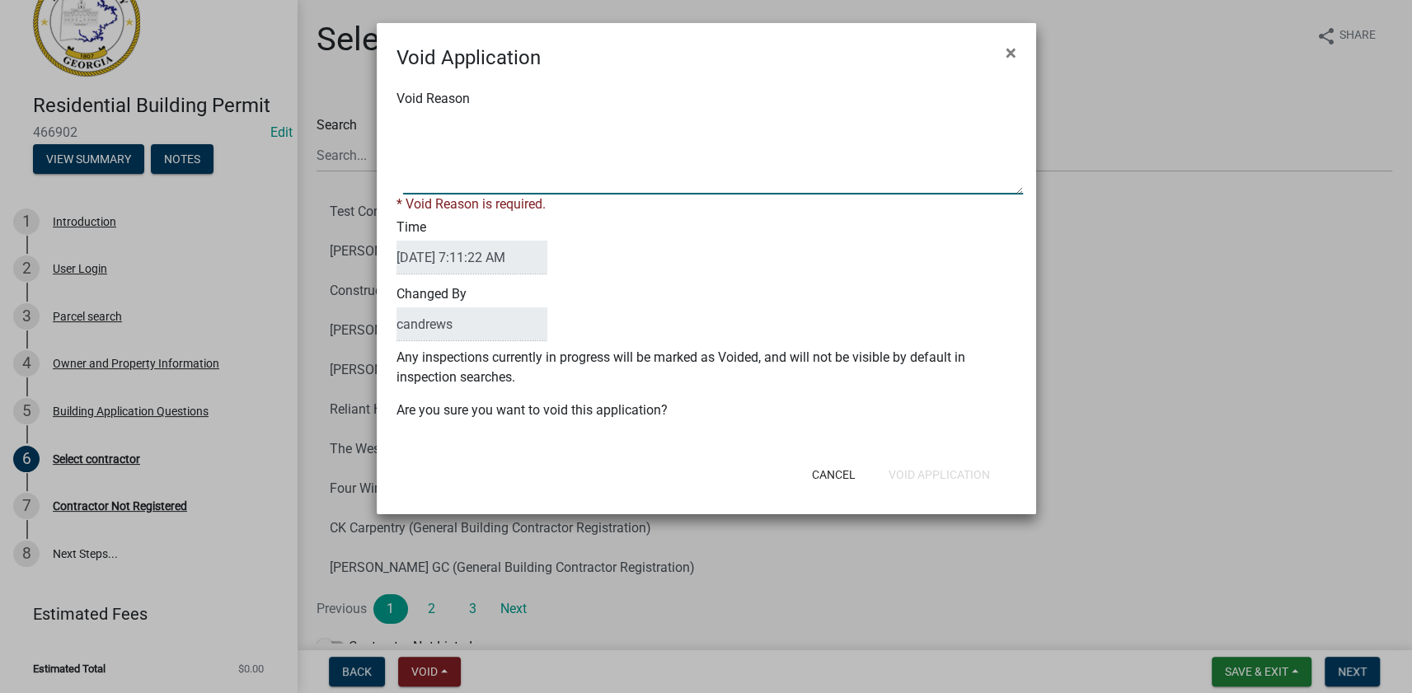
click at [650, 168] on textarea "Void Reason" at bounding box center [713, 153] width 620 height 82
type textarea "d"
type textarea "original permit was fixed. This permit is no longer needed"
click at [968, 461] on button "Void Application" at bounding box center [939, 475] width 128 height 30
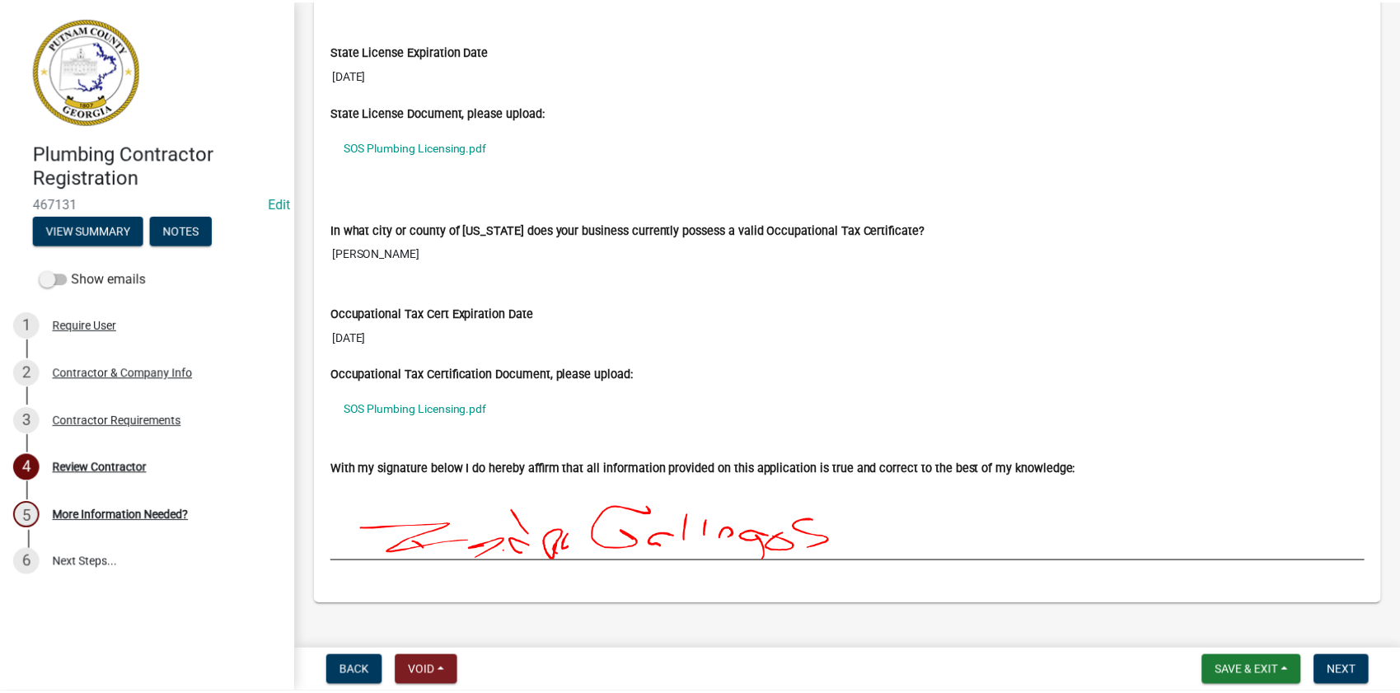
scroll to position [1398, 0]
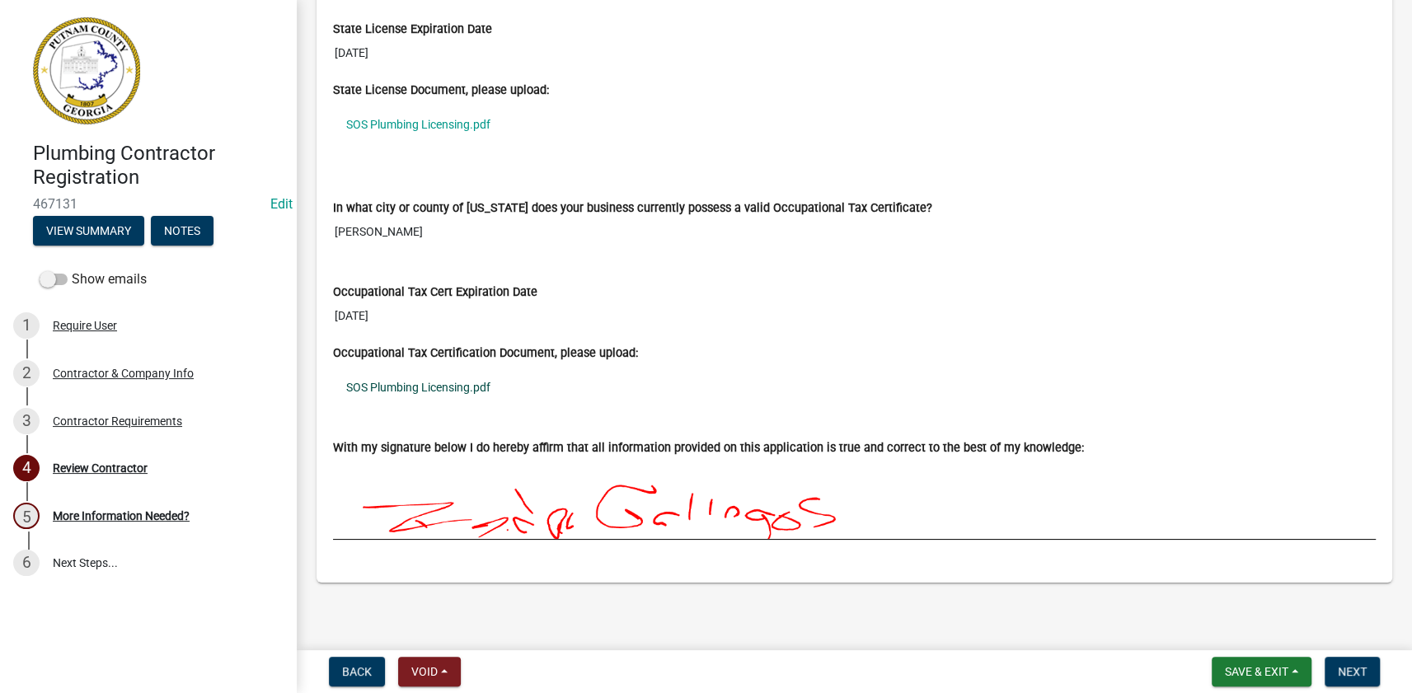
click at [410, 388] on link "SOS Plumbing Licensing.pdf" at bounding box center [854, 387] width 1042 height 38
click at [421, 659] on button "Void" at bounding box center [429, 672] width 63 height 30
click at [438, 630] on button "Void" at bounding box center [464, 629] width 132 height 40
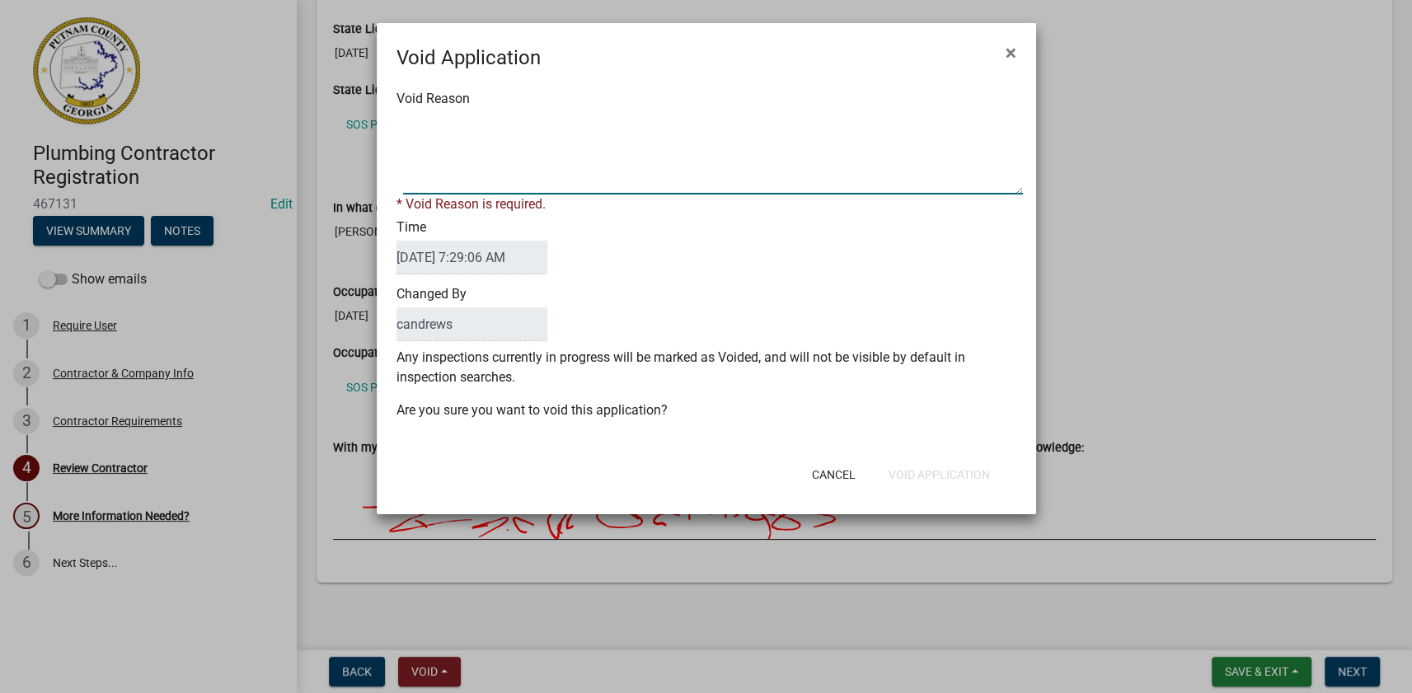
click at [491, 176] on textarea "Void Reason" at bounding box center [713, 153] width 620 height 82
type textarea "duplicate"
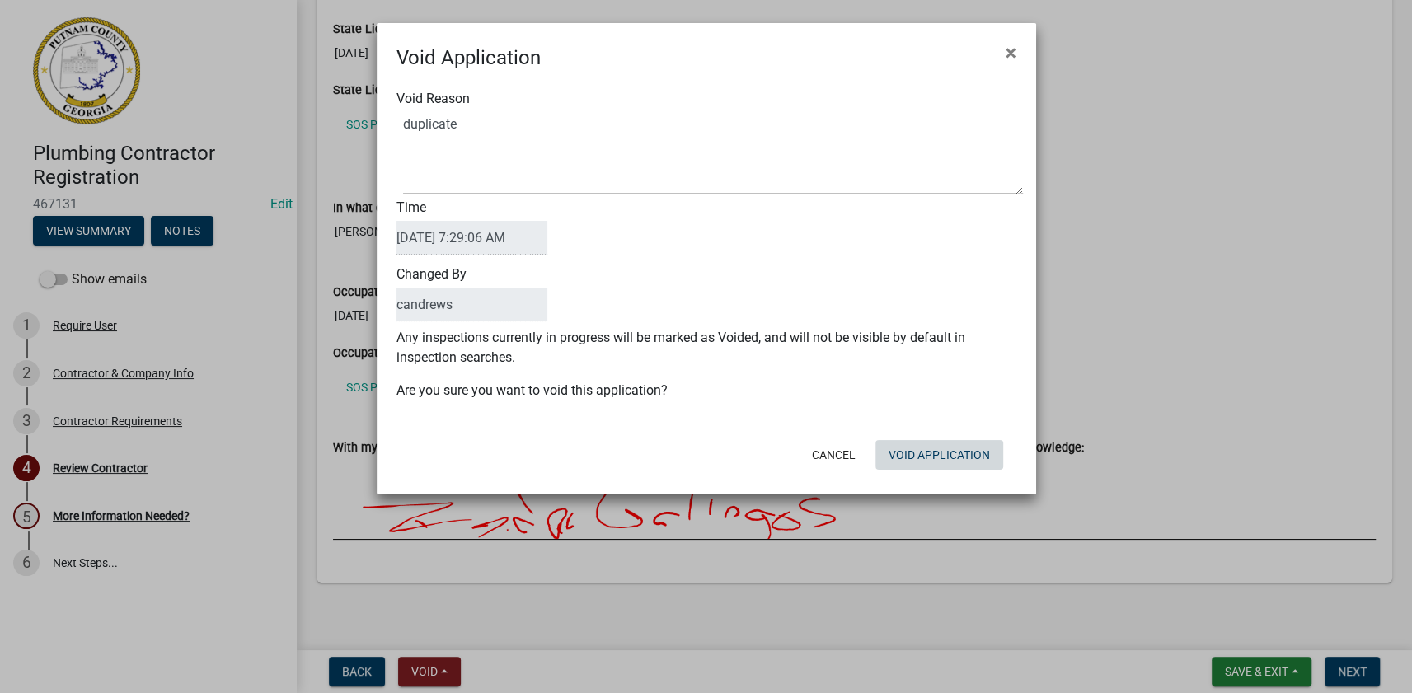
click at [981, 470] on div "Cancel Void Application" at bounding box center [814, 454] width 406 height 43
click at [916, 449] on button "Void Application" at bounding box center [939, 455] width 128 height 30
